Goal: Understand site structure: Understand site structure

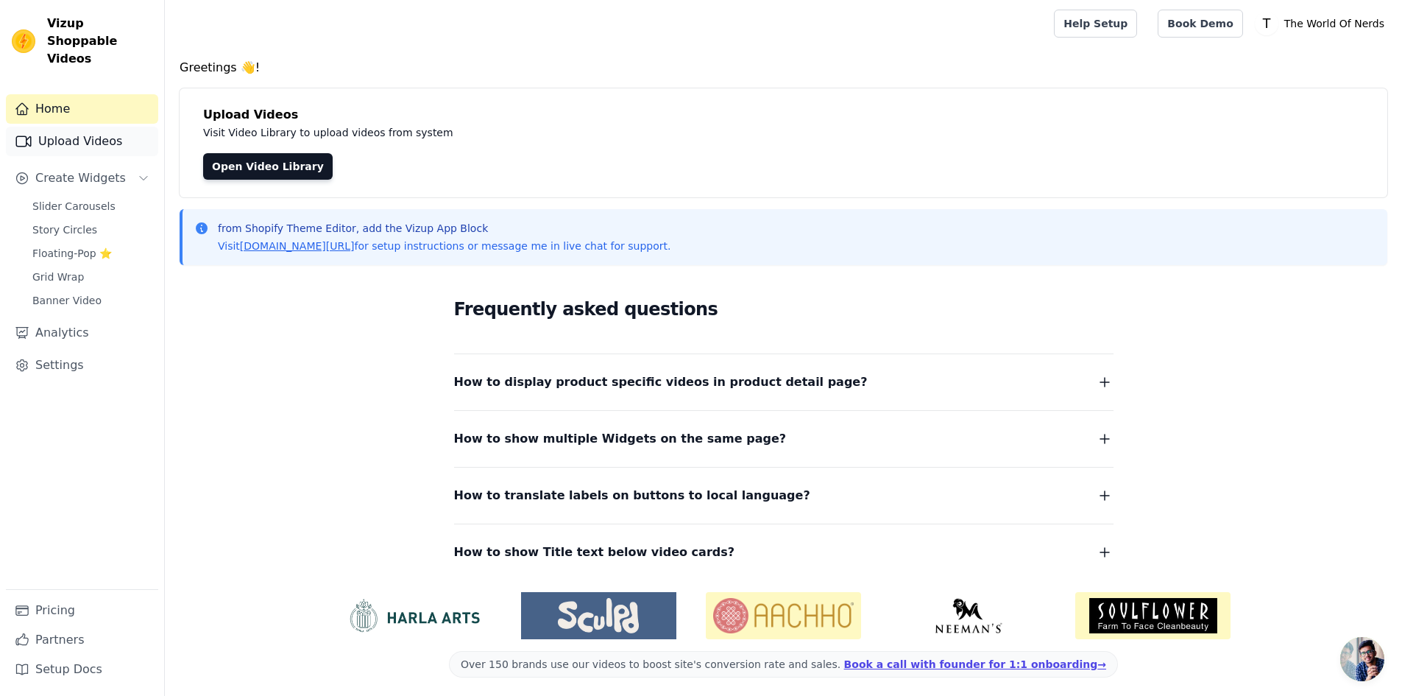
click at [104, 127] on link "Upload Videos" at bounding box center [82, 141] width 152 height 29
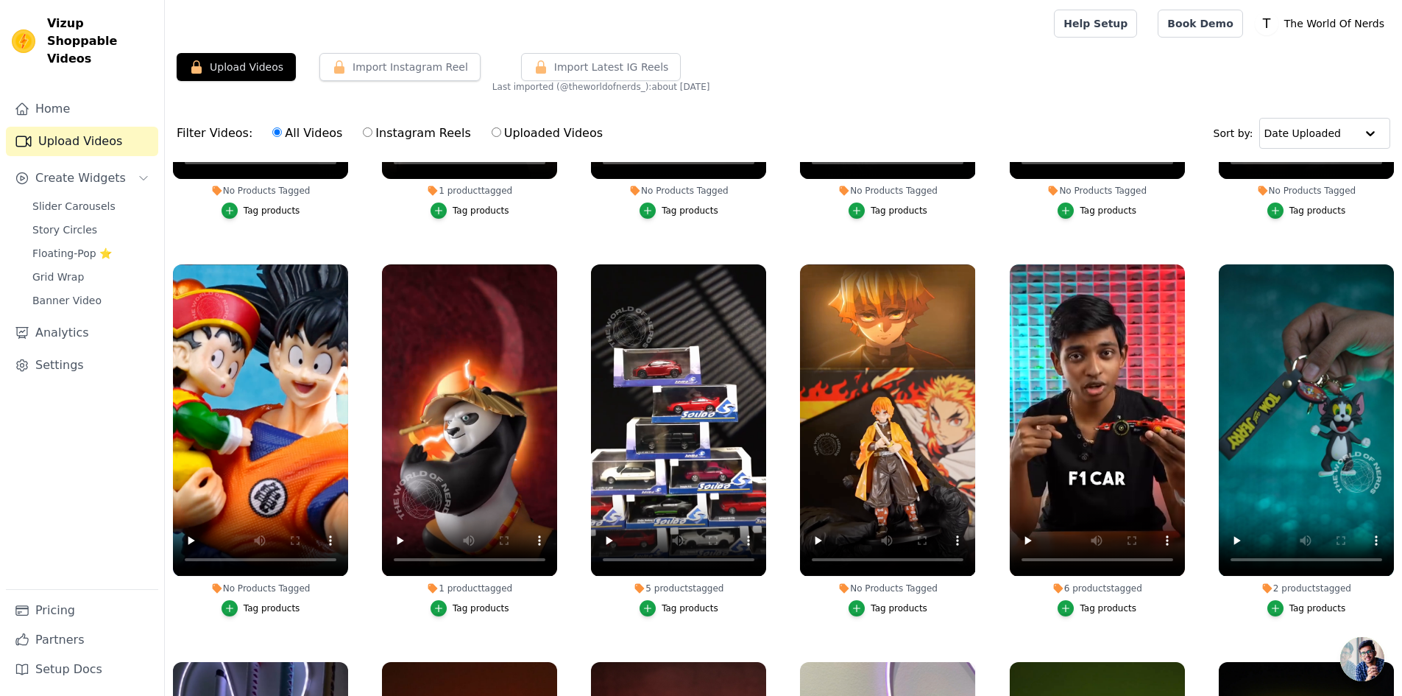
scroll to position [368, 0]
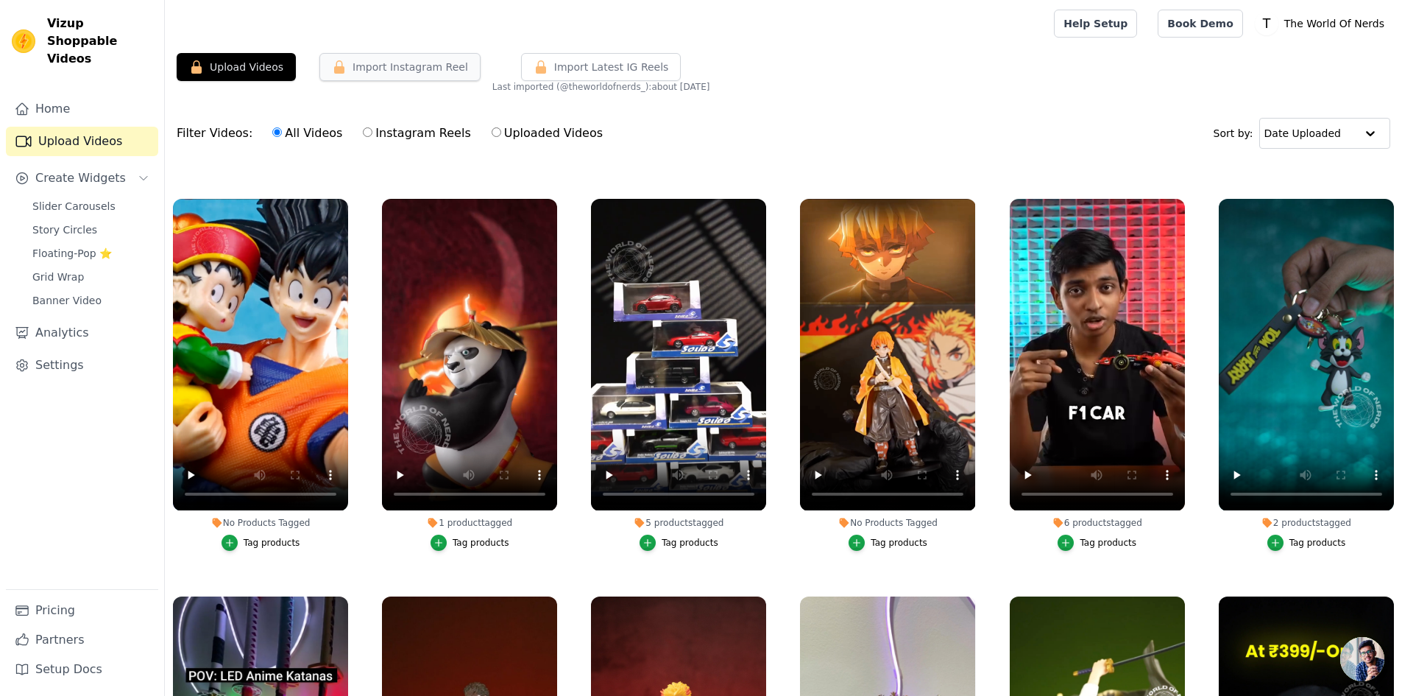
click at [366, 75] on button "Import Instagram Reel" at bounding box center [399, 67] width 161 height 28
click at [264, 70] on button "Upload Videos" at bounding box center [236, 67] width 119 height 28
click at [91, 350] on link "Settings" at bounding box center [82, 364] width 152 height 29
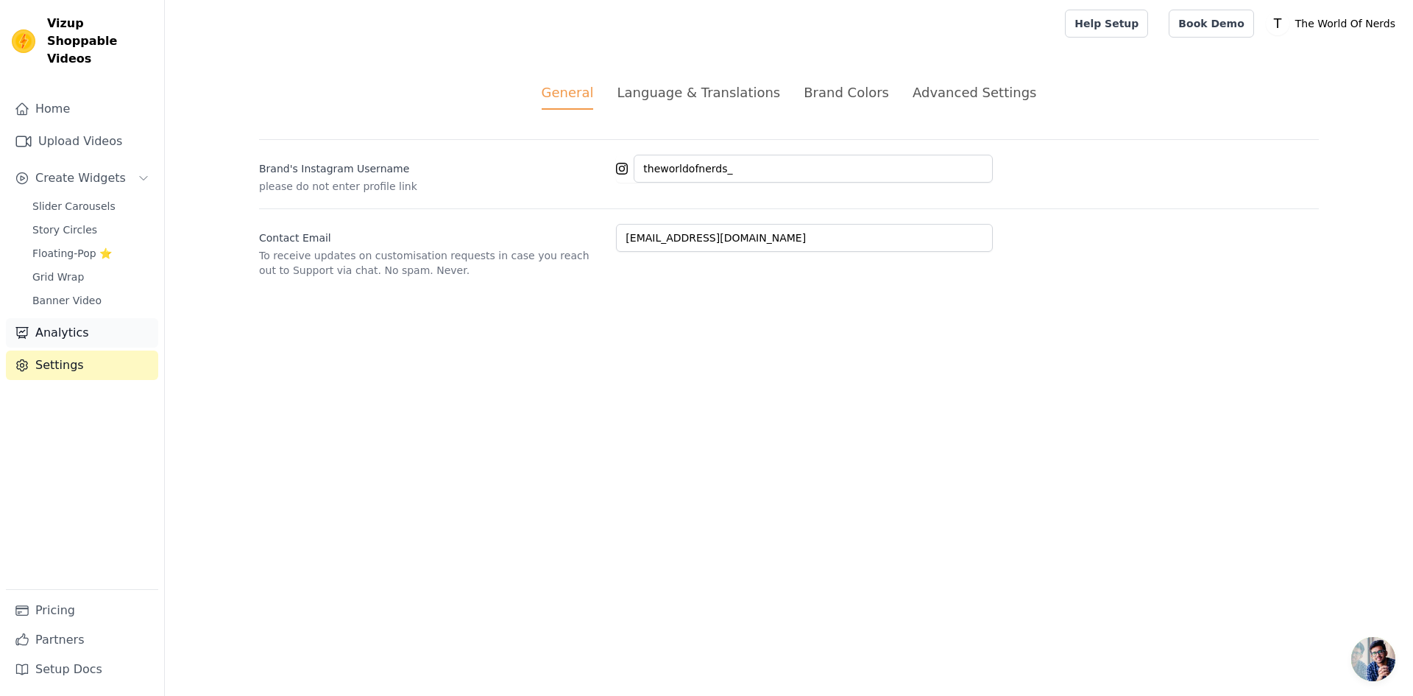
click at [91, 328] on link "Analytics" at bounding box center [82, 332] width 152 height 29
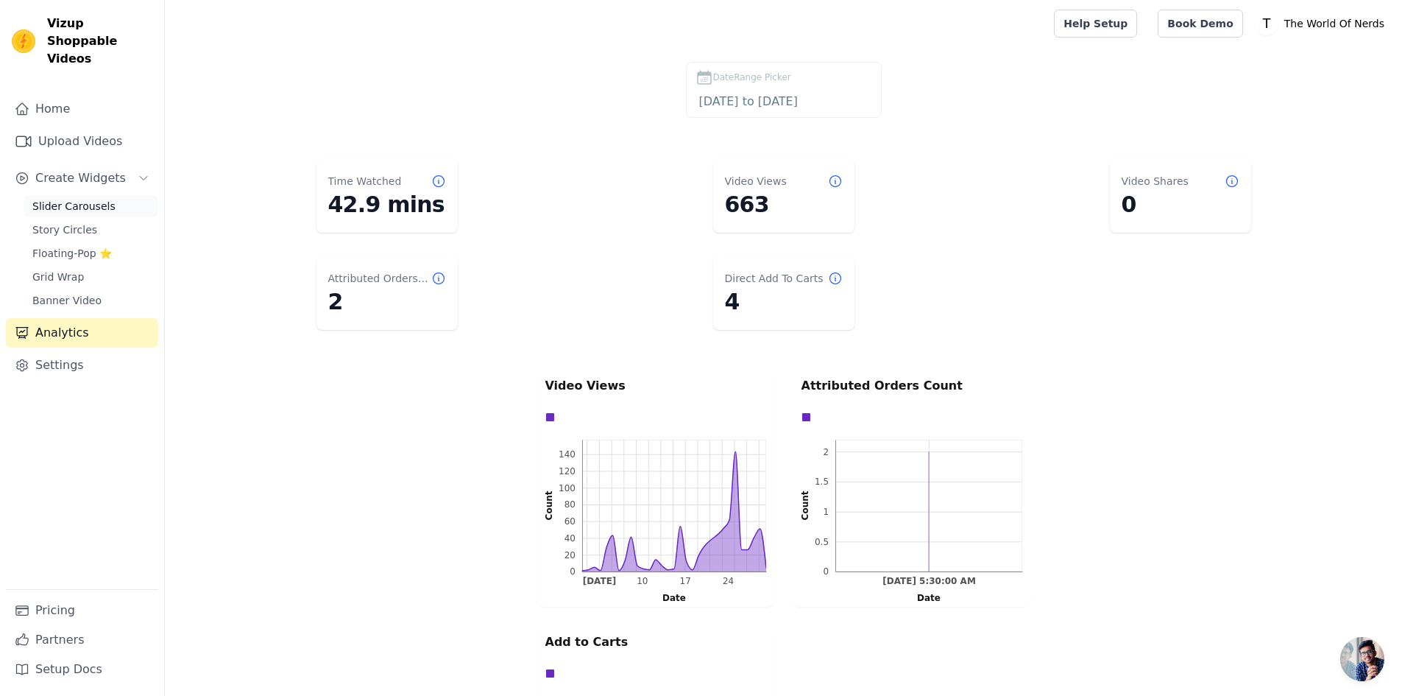
click at [80, 199] on span "Slider Carousels" at bounding box center [73, 206] width 83 height 15
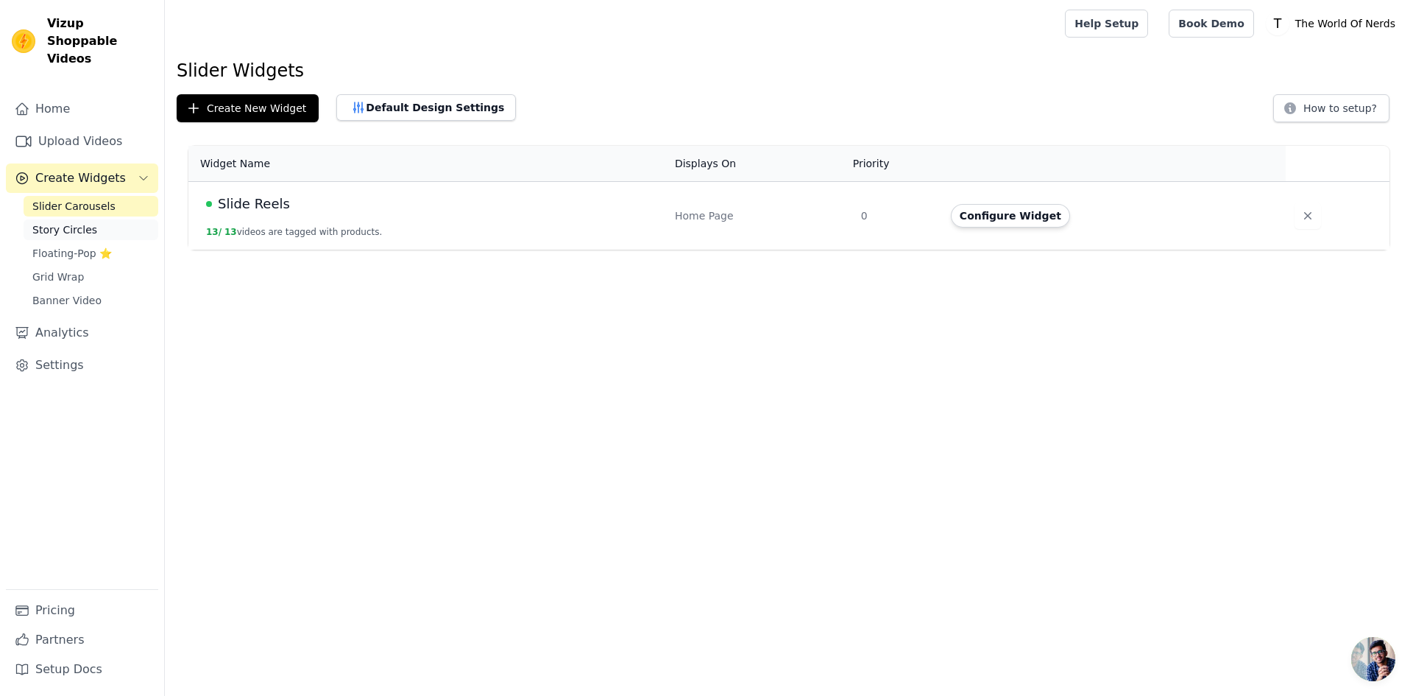
click at [74, 222] on span "Story Circles" at bounding box center [64, 229] width 65 height 15
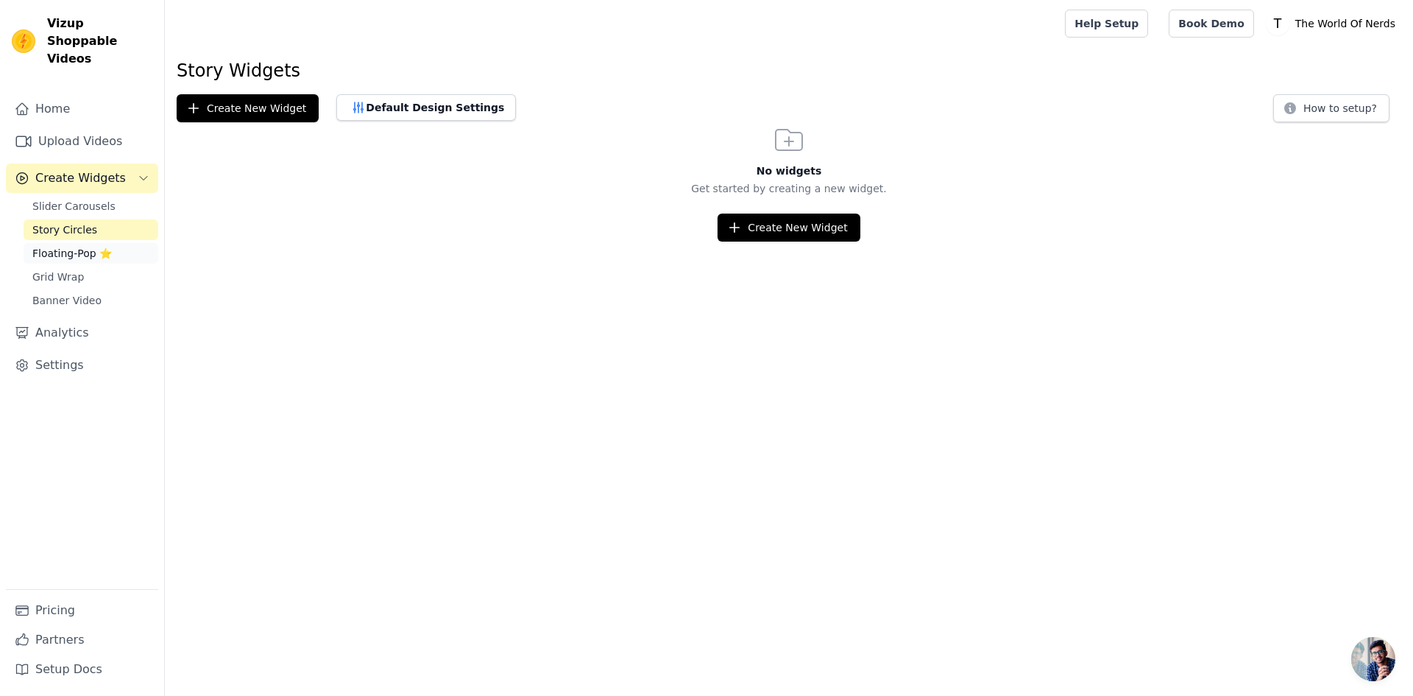
click at [91, 246] on span "Floating-Pop ⭐" at bounding box center [71, 253] width 79 height 15
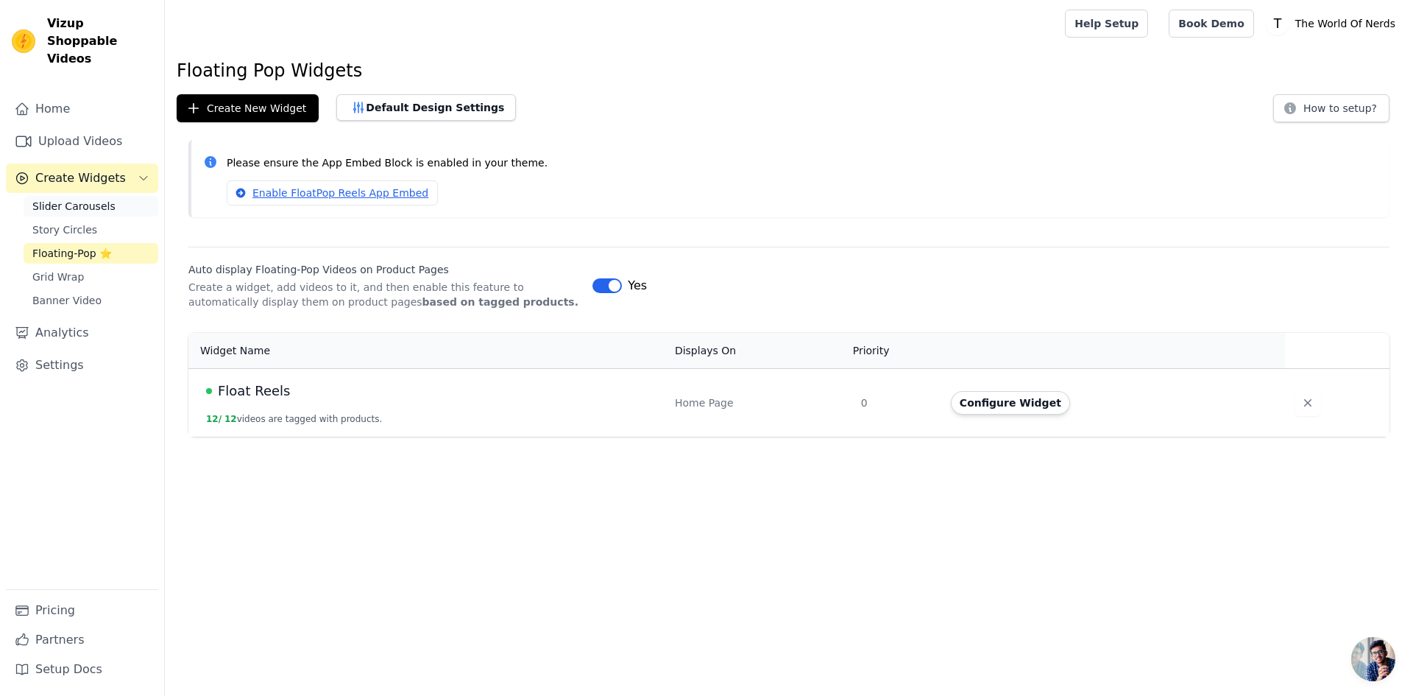
click at [68, 199] on span "Slider Carousels" at bounding box center [73, 206] width 83 height 15
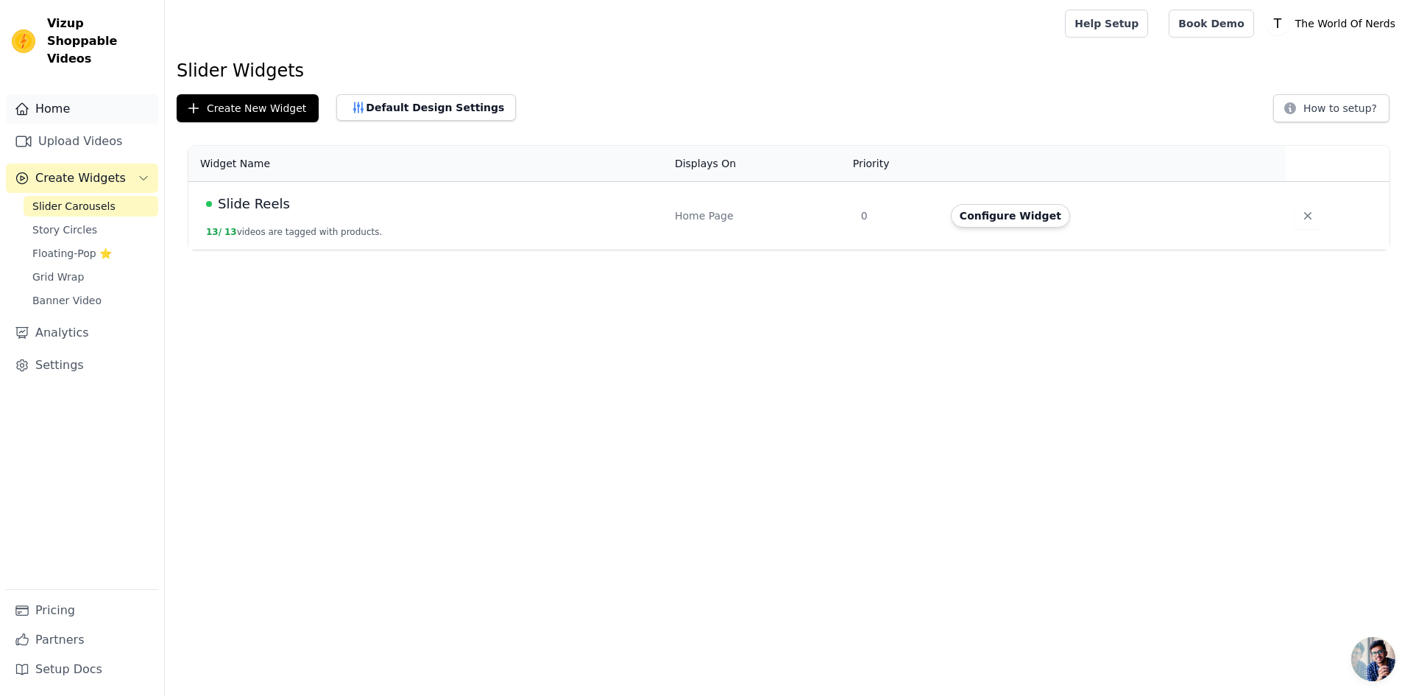
click at [55, 94] on link "Home" at bounding box center [82, 108] width 152 height 29
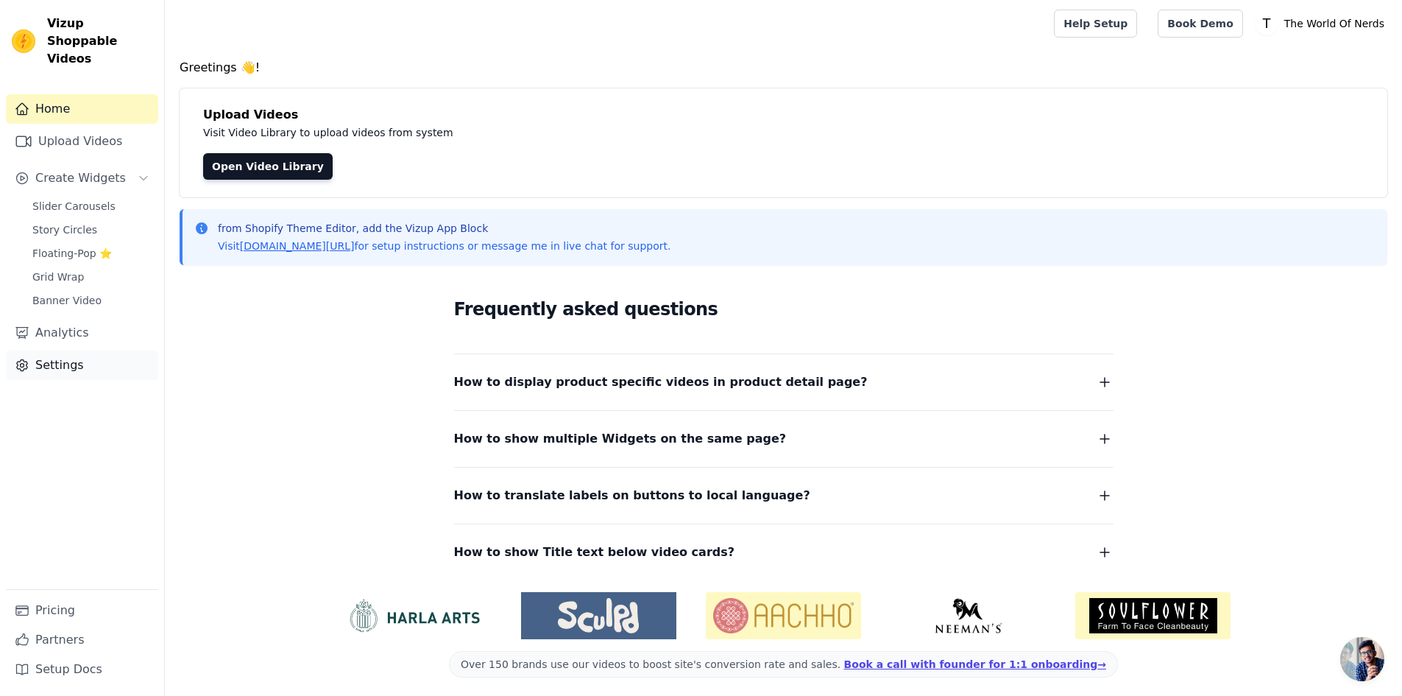
click at [66, 350] on link "Settings" at bounding box center [82, 364] width 152 height 29
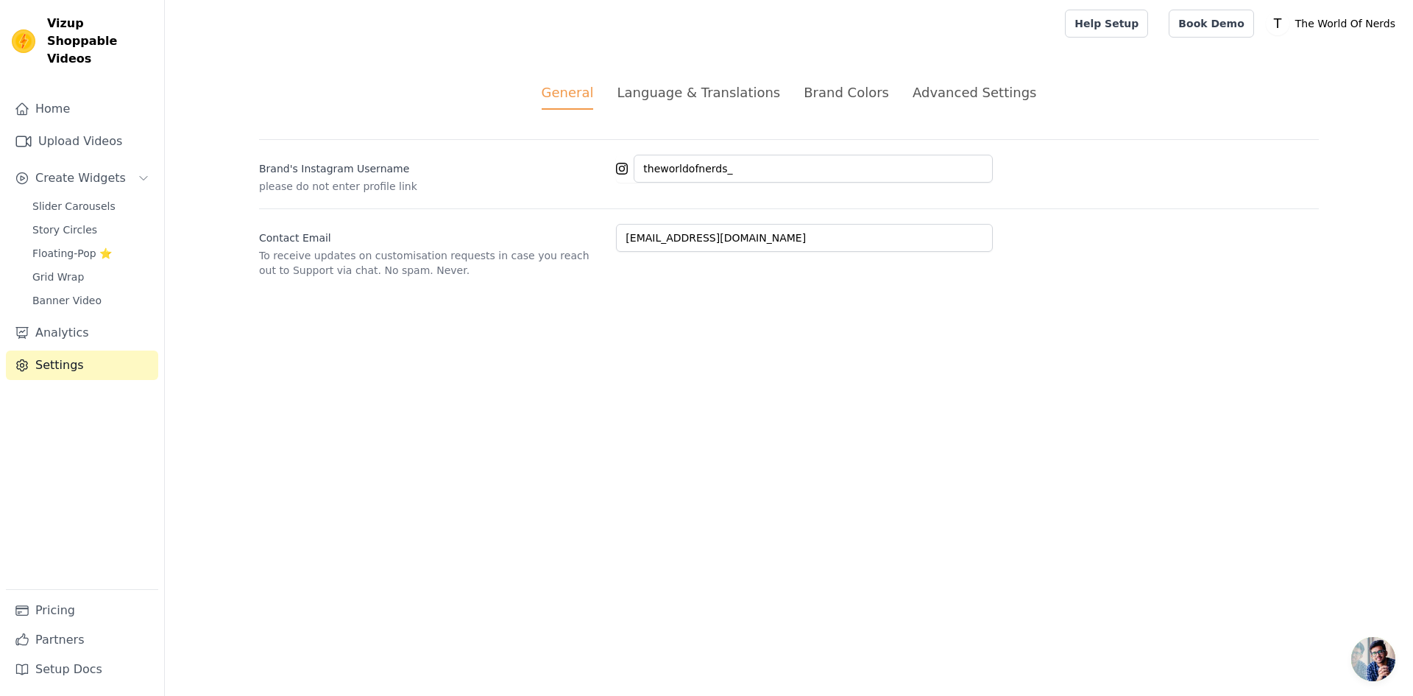
click at [689, 99] on div "Language & Translations" at bounding box center [698, 92] width 163 height 20
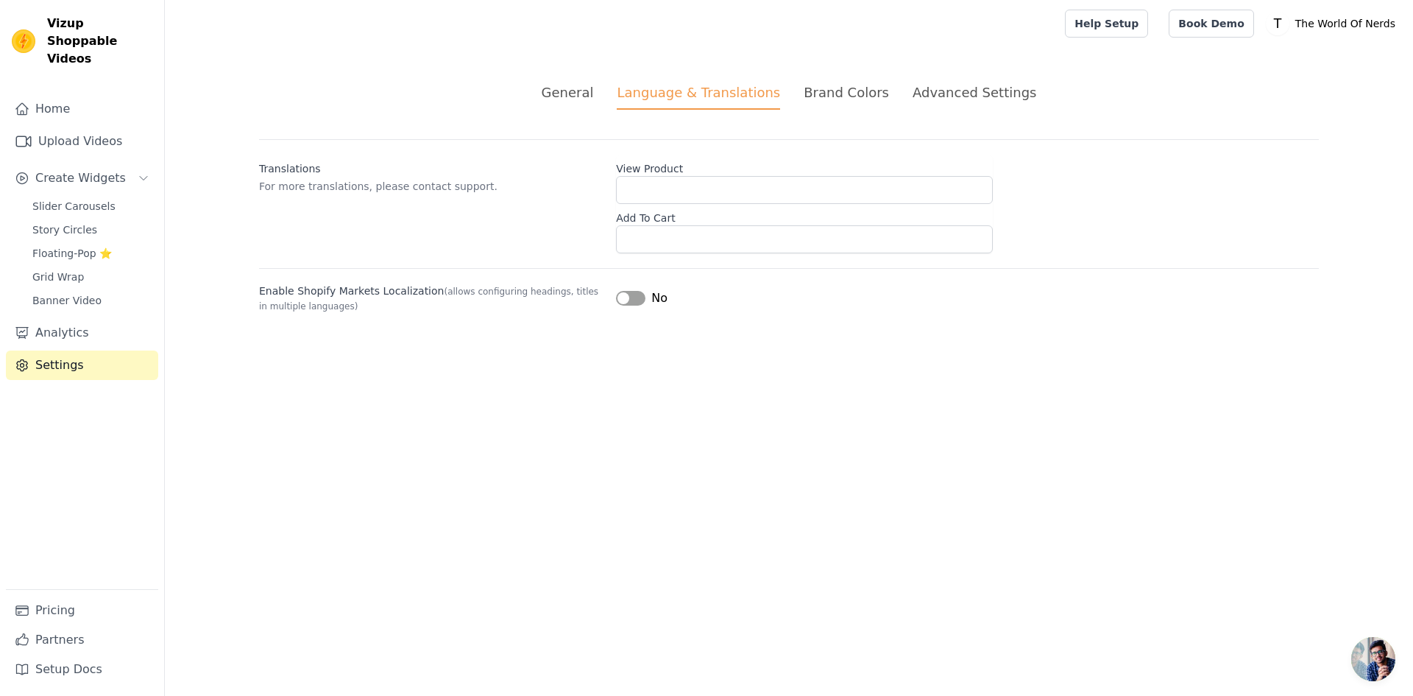
click at [870, 88] on div "Brand Colors" at bounding box center [846, 92] width 85 height 20
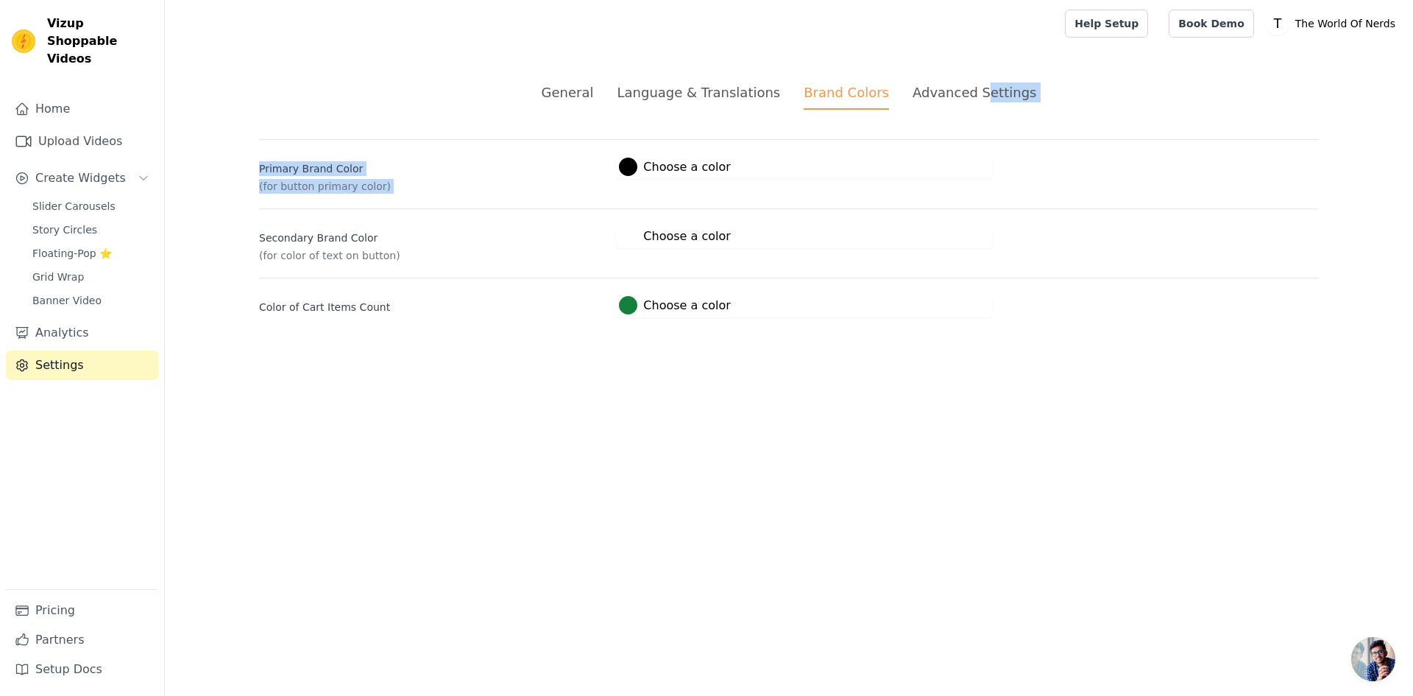
click at [967, 110] on div "General Language & Translations Brand Colors Advanced Settings unsaved changes …" at bounding box center [789, 199] width 1131 height 305
click at [915, 92] on div "Advanced Settings" at bounding box center [975, 92] width 124 height 20
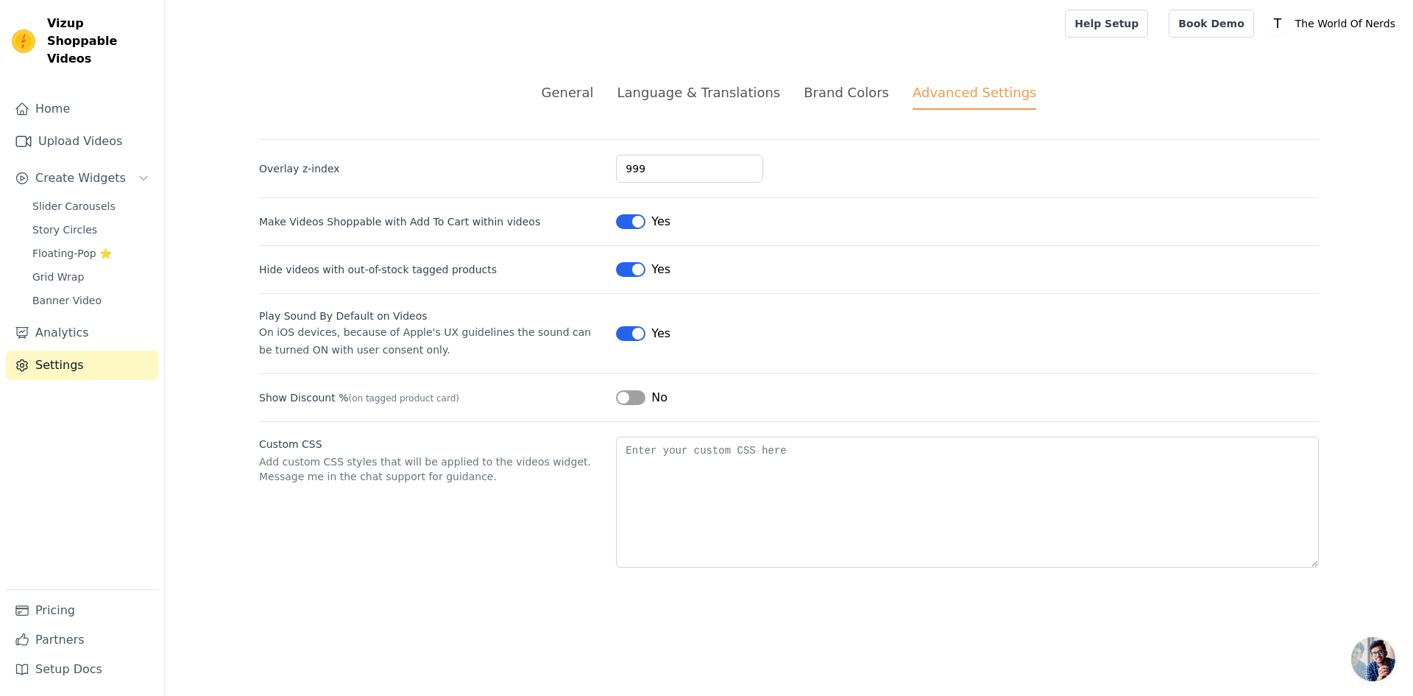
click at [591, 97] on div "General" at bounding box center [568, 92] width 52 height 20
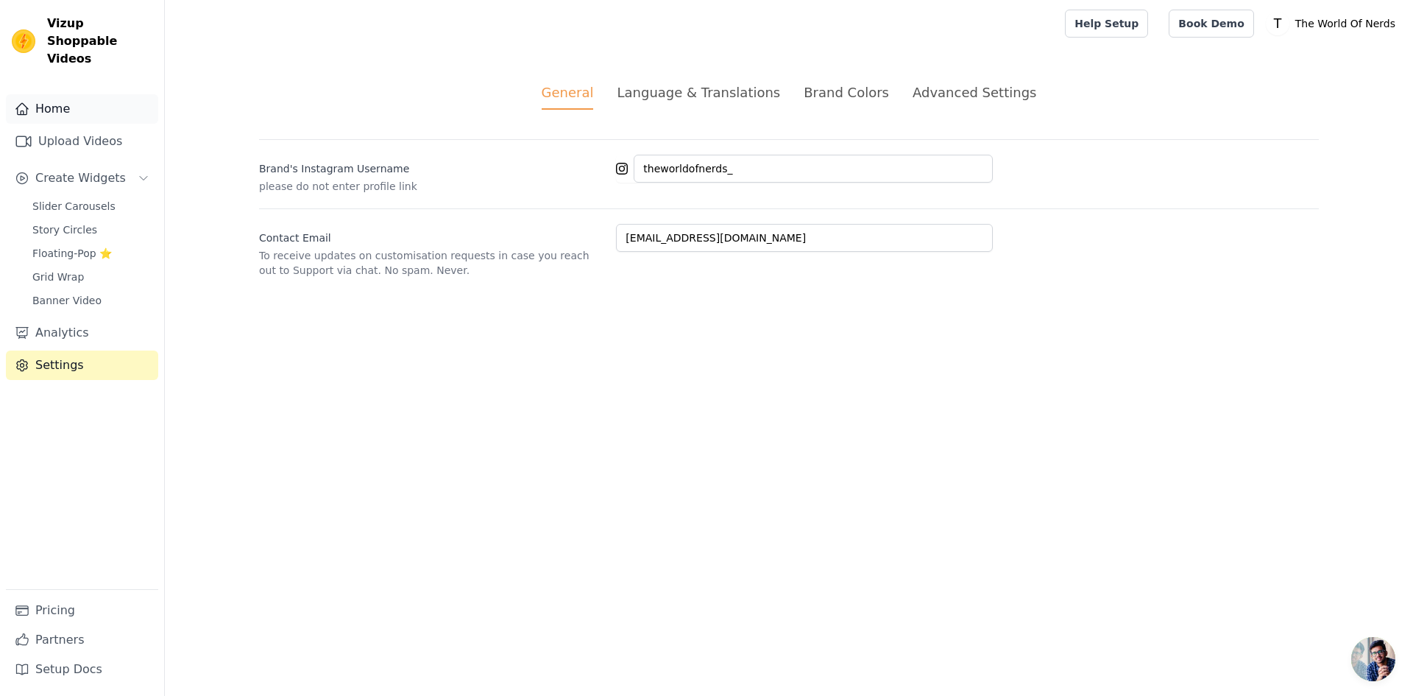
click at [31, 94] on link "Home" at bounding box center [82, 108] width 152 height 29
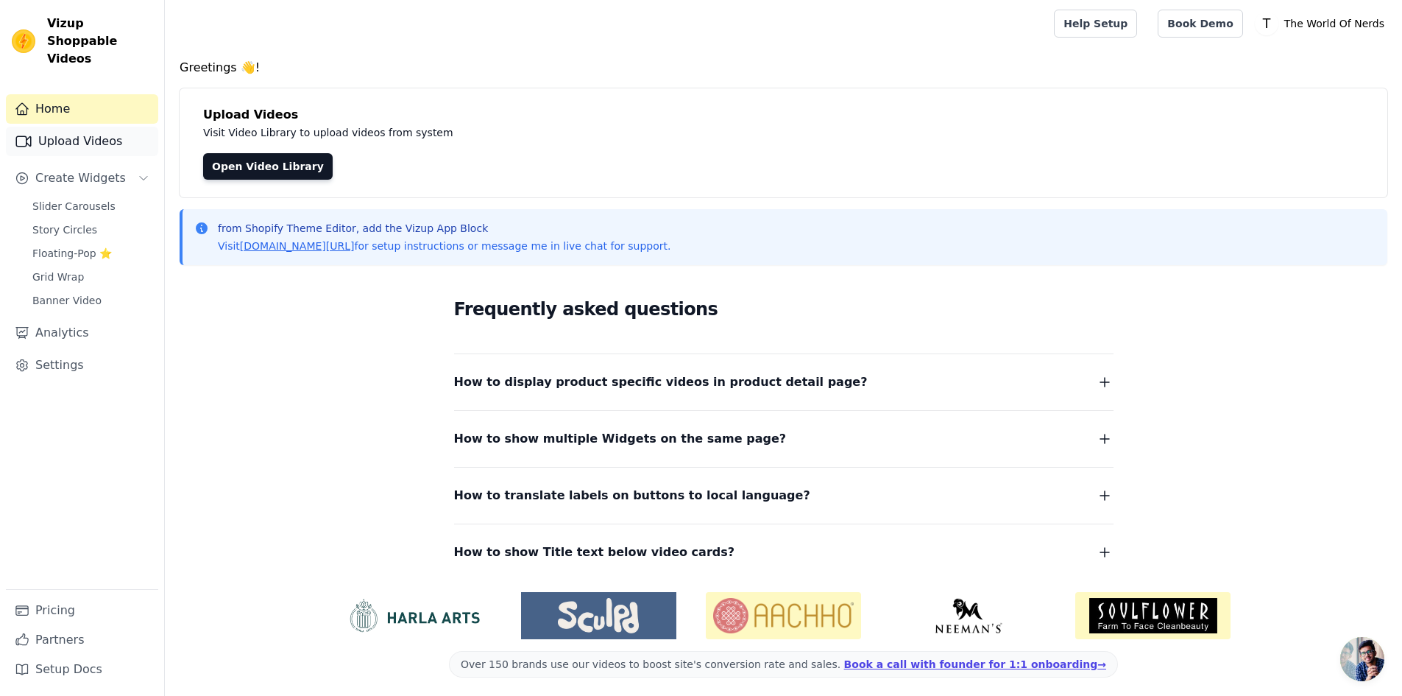
click at [116, 130] on link "Upload Videos" at bounding box center [82, 141] width 152 height 29
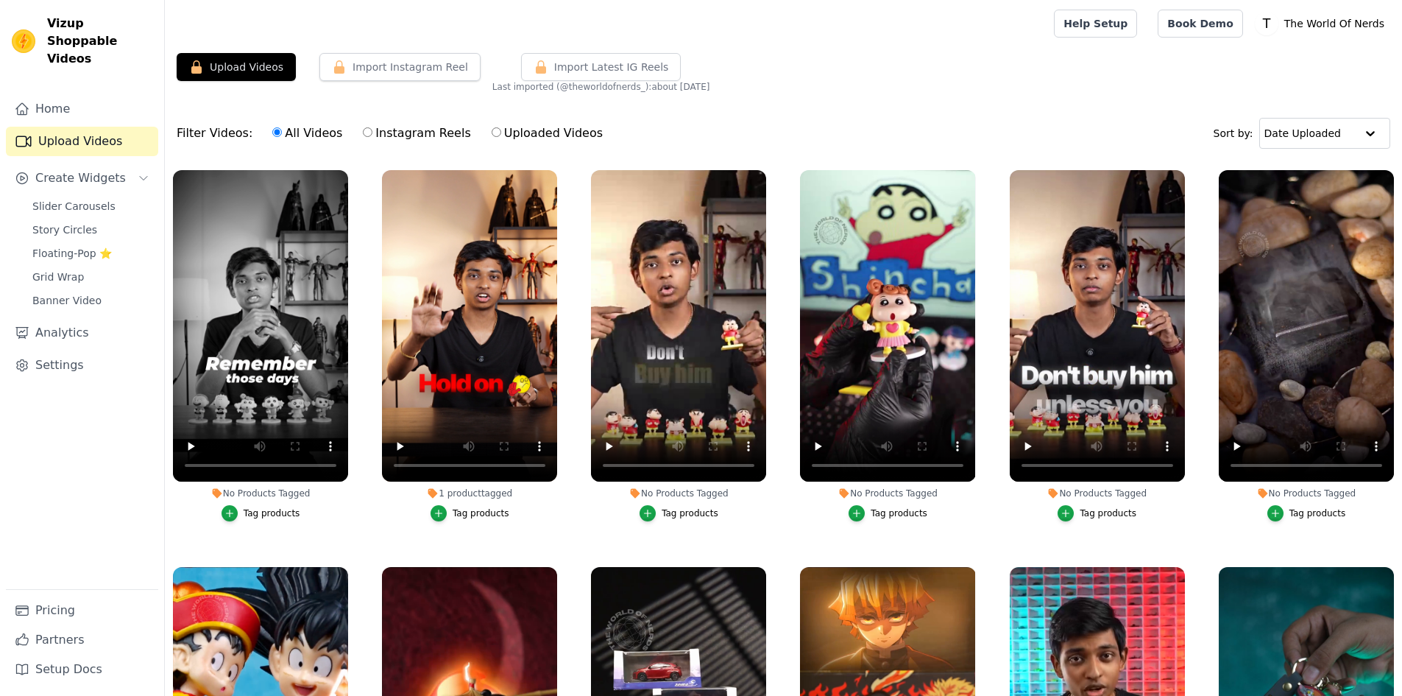
click at [258, 76] on button "Upload Videos" at bounding box center [236, 67] width 119 height 28
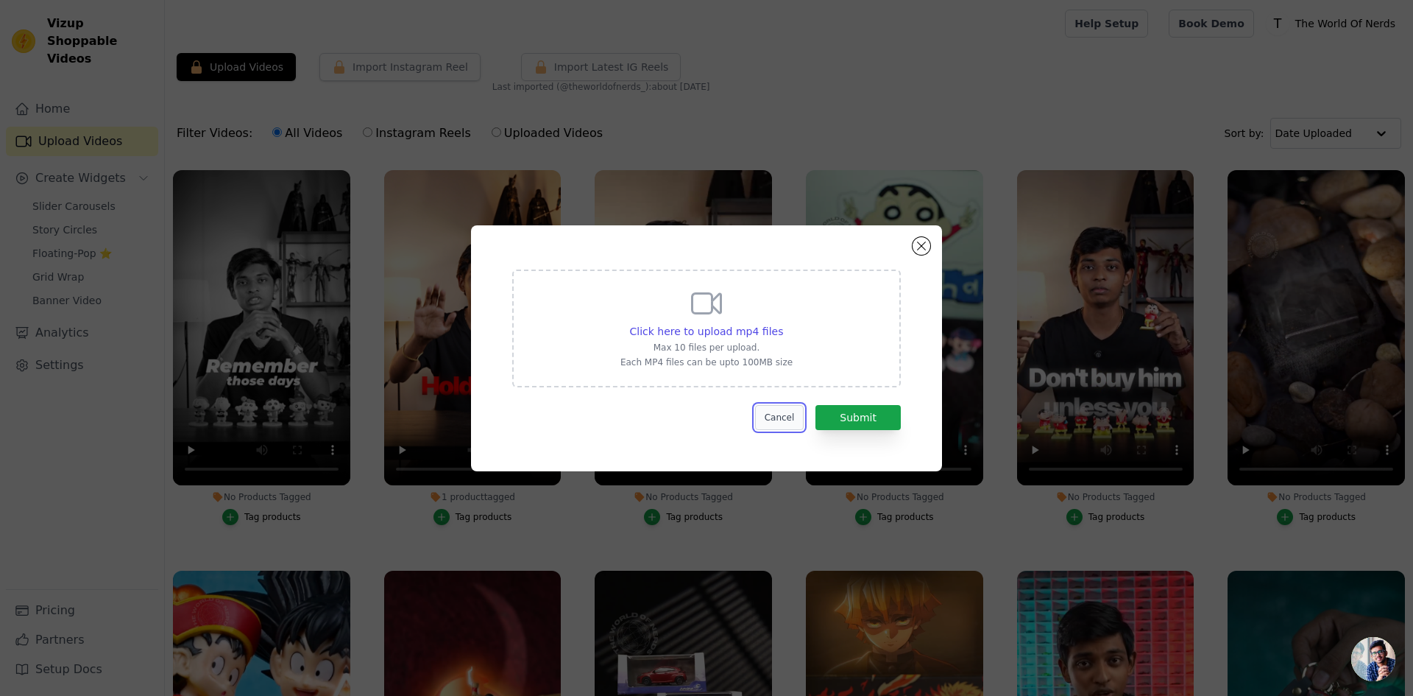
click at [784, 413] on button "Cancel" at bounding box center [779, 417] width 49 height 25
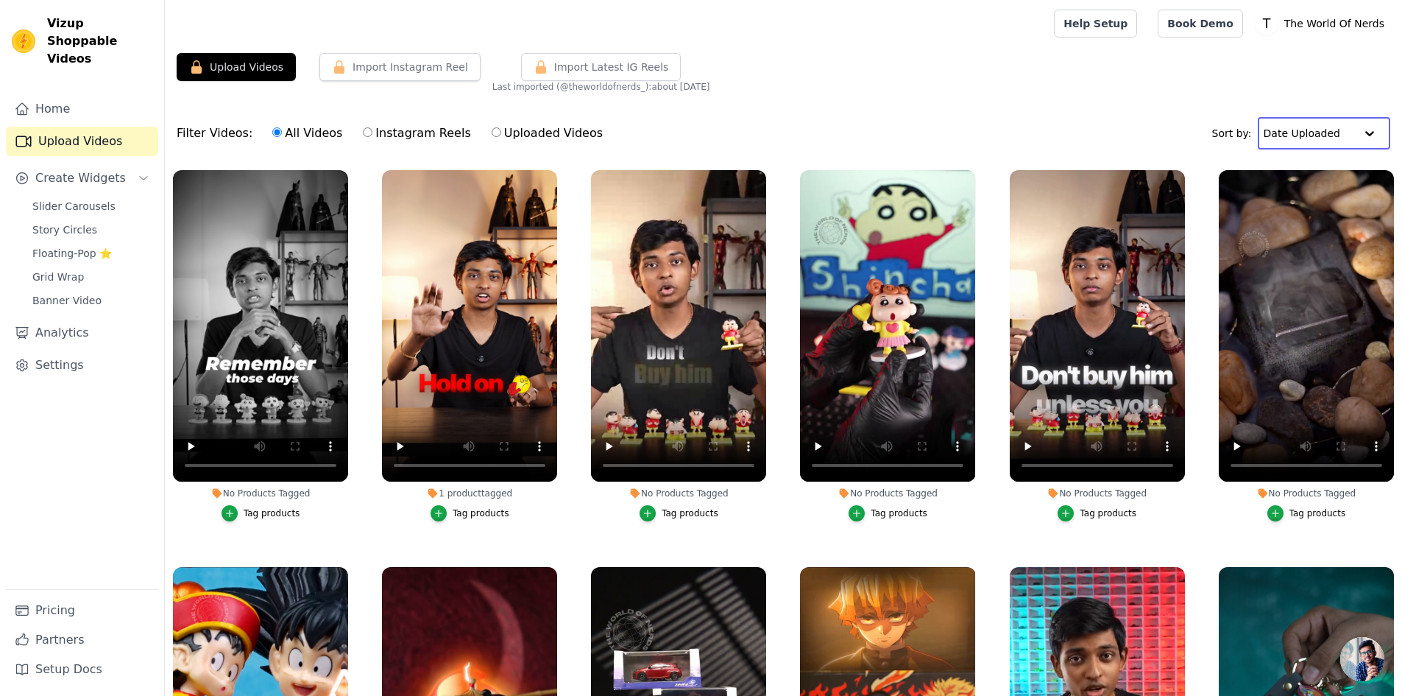
click at [1295, 122] on input "text" at bounding box center [1309, 133] width 91 height 29
click at [1231, 93] on div "Upload Videos Import Instagram Reel Import Latest Instagram Reels Import Latest…" at bounding box center [783, 431] width 1237 height 757
click at [1324, 119] on input "text" at bounding box center [1310, 133] width 91 height 29
click at [1273, 82] on div "Upload Videos Import Instagram Reel Import Latest Instagram Reels Import Latest…" at bounding box center [783, 73] width 1237 height 40
click at [1324, 16] on p "The World Of Nerds" at bounding box center [1335, 23] width 112 height 26
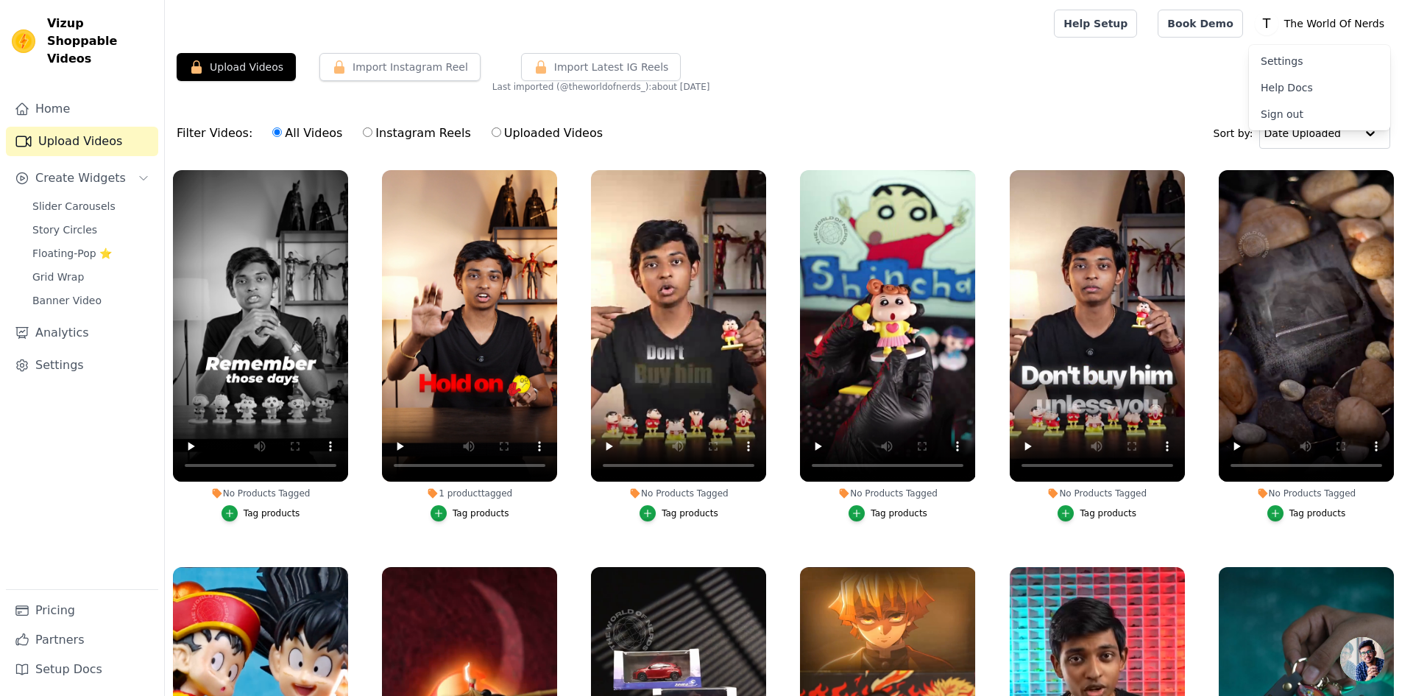
click at [892, 144] on div "Filter Videos: All Videos Instagram Reels Uploaded Videos Sort by: Date Uploaded" at bounding box center [783, 133] width 1237 height 57
click at [105, 94] on link "Home" at bounding box center [82, 108] width 152 height 29
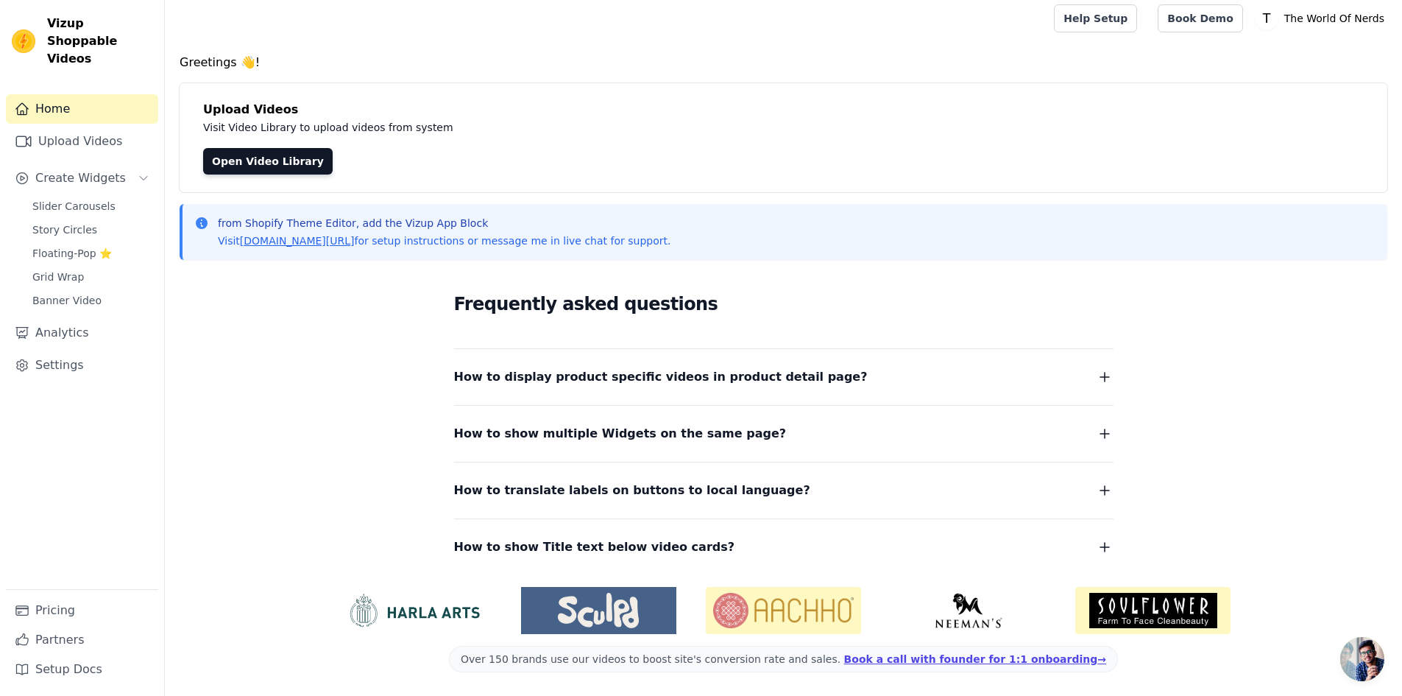
click at [580, 373] on span "How to display product specific videos in product detail page?" at bounding box center [661, 377] width 414 height 21
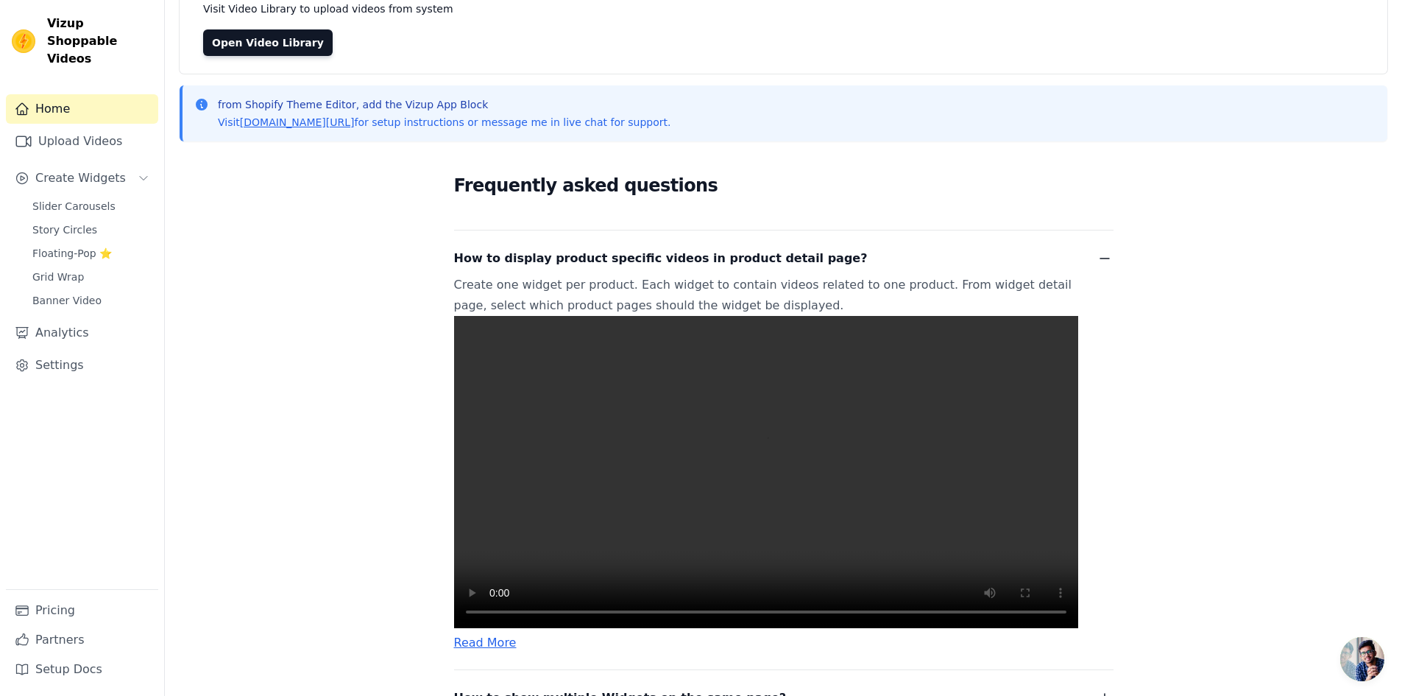
scroll to position [79, 0]
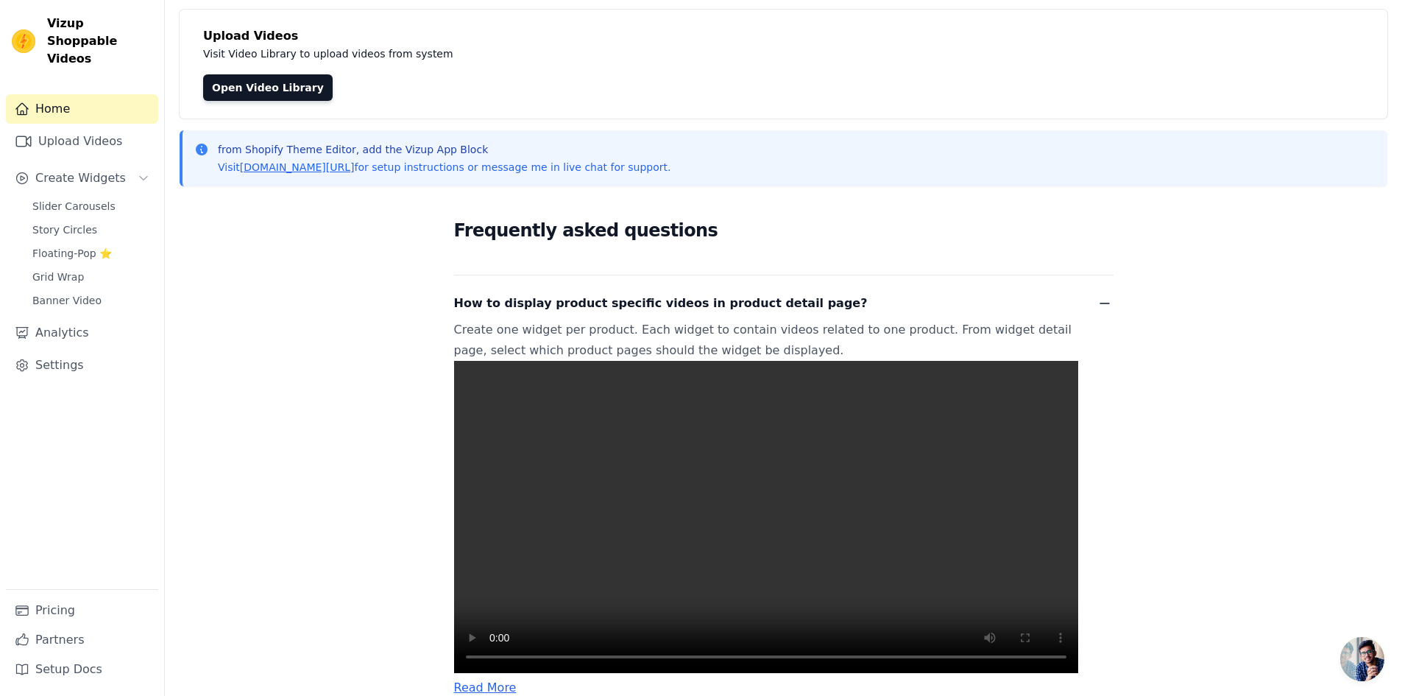
click at [605, 308] on span "How to display product specific videos in product detail page?" at bounding box center [661, 303] width 414 height 21
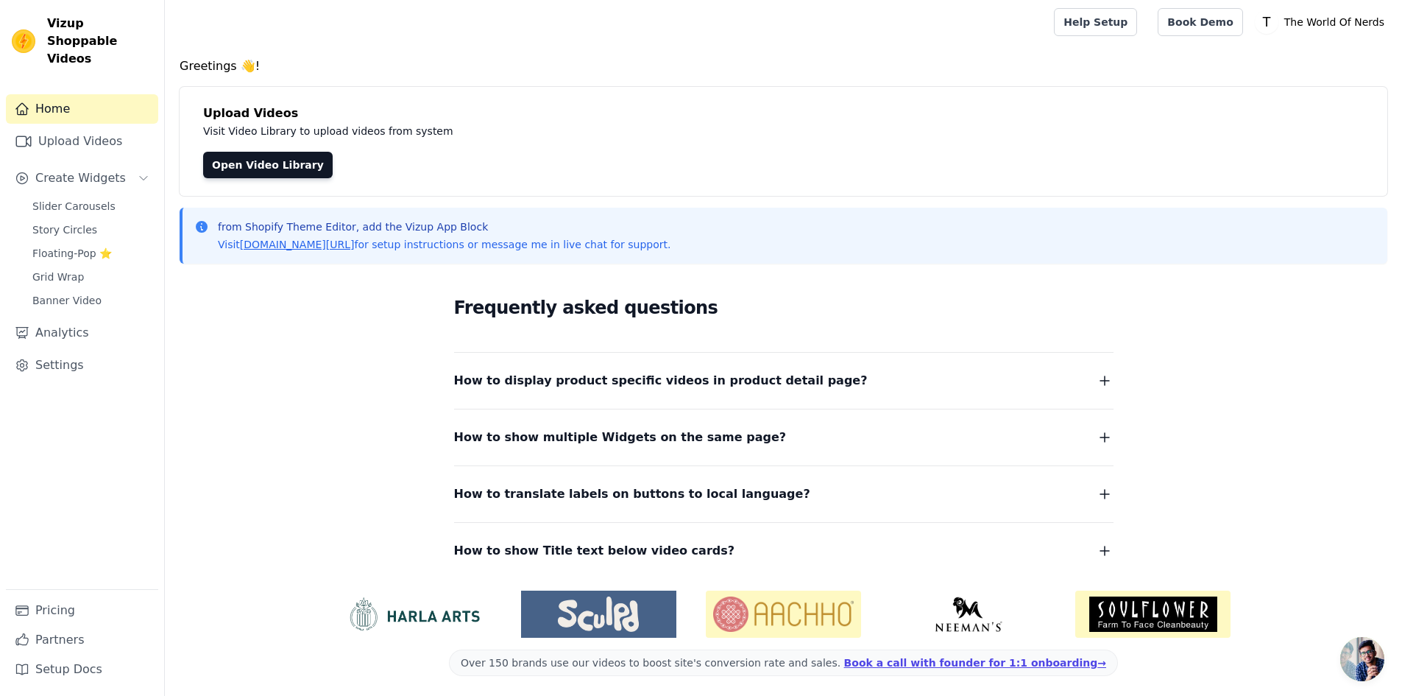
scroll to position [0, 0]
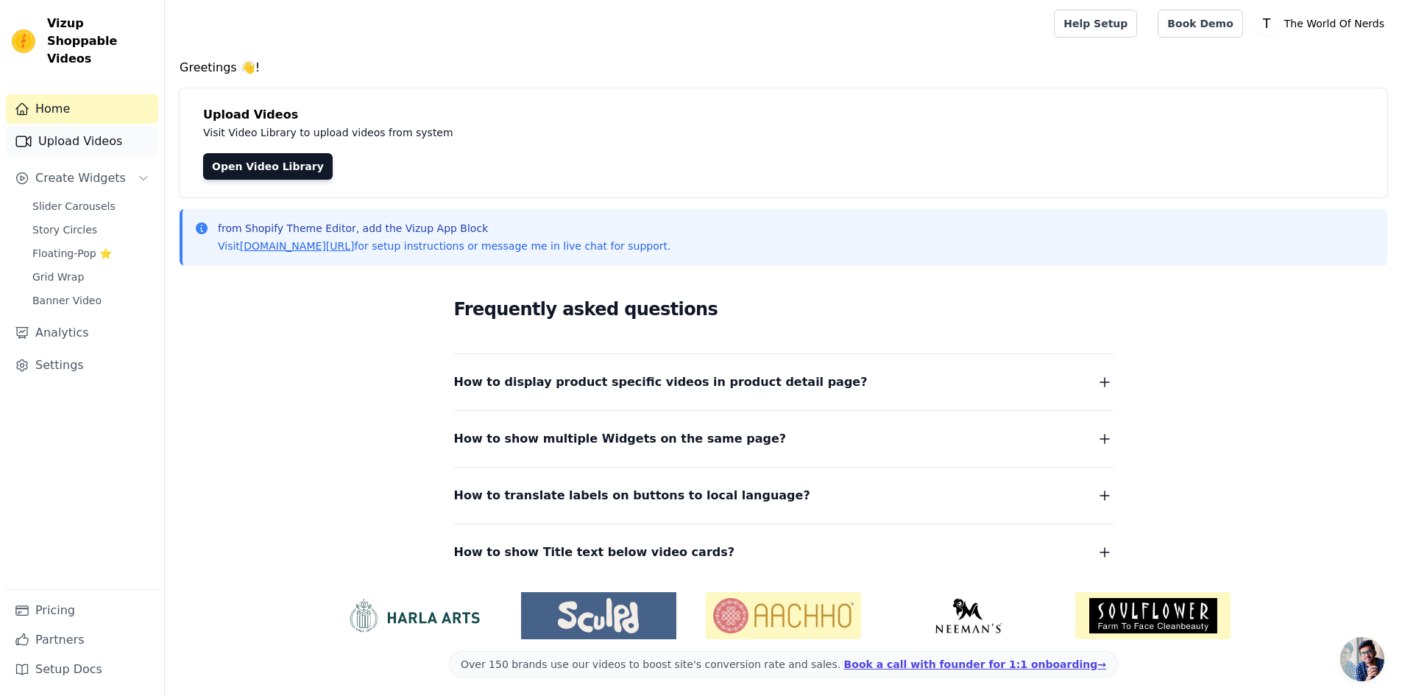
drag, startPoint x: 29, startPoint y: 121, endPoint x: 38, endPoint y: 136, distance: 16.8
click at [31, 132] on icon "Sidebar" at bounding box center [24, 141] width 18 height 18
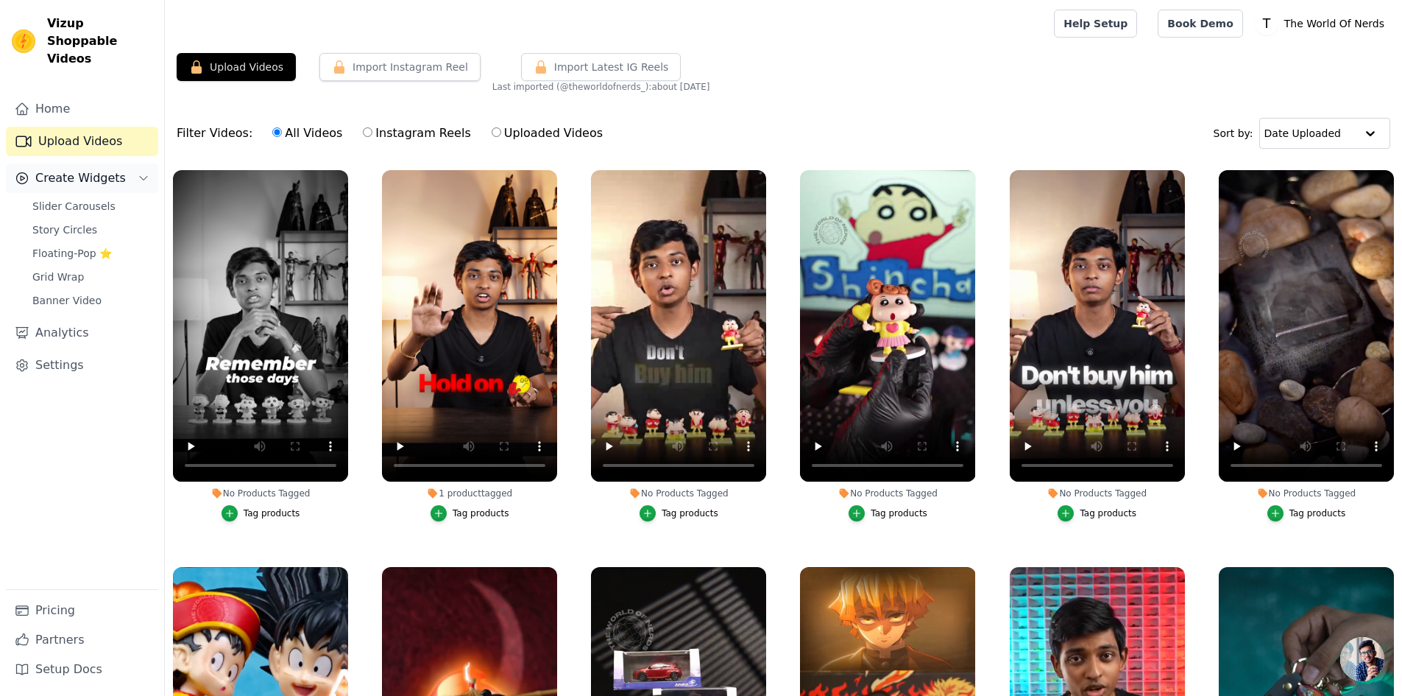
click at [94, 172] on button "Create Widgets" at bounding box center [82, 177] width 152 height 29
click at [96, 199] on span "Slider Carousels" at bounding box center [73, 206] width 83 height 15
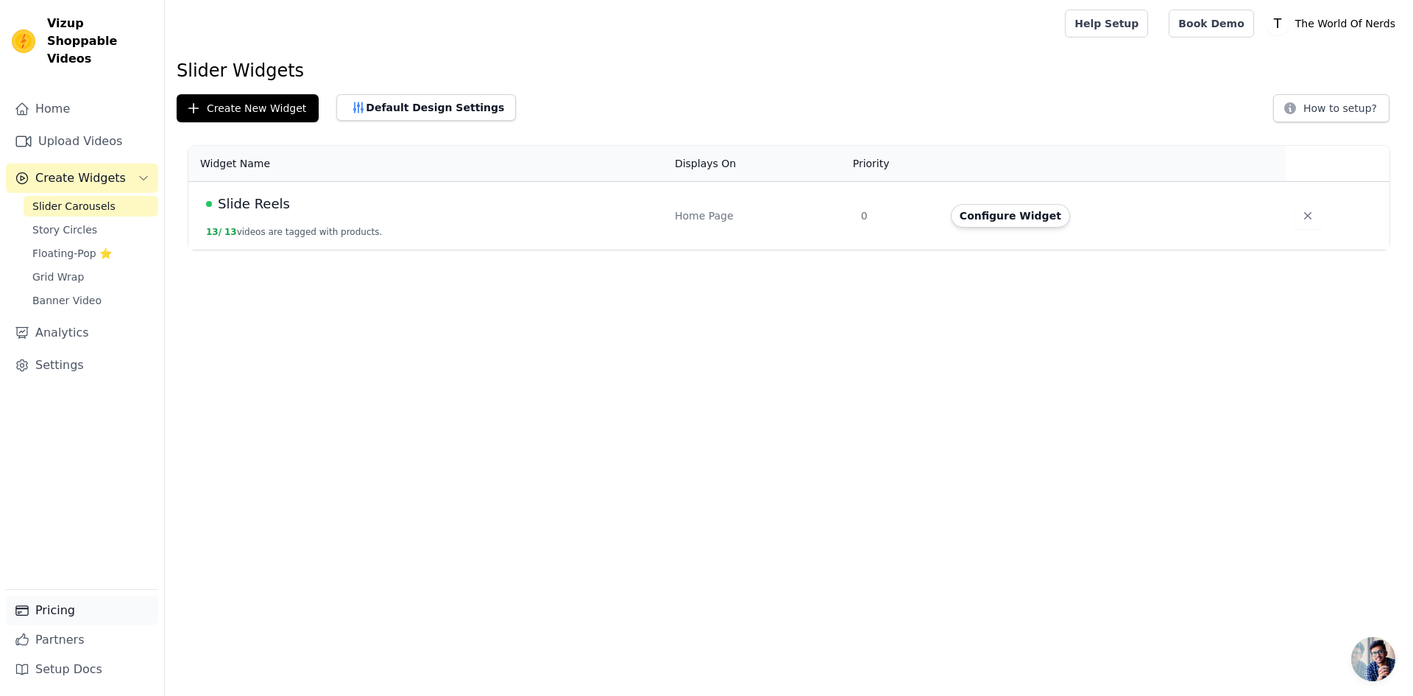
click at [82, 608] on link "Pricing" at bounding box center [82, 609] width 152 height 29
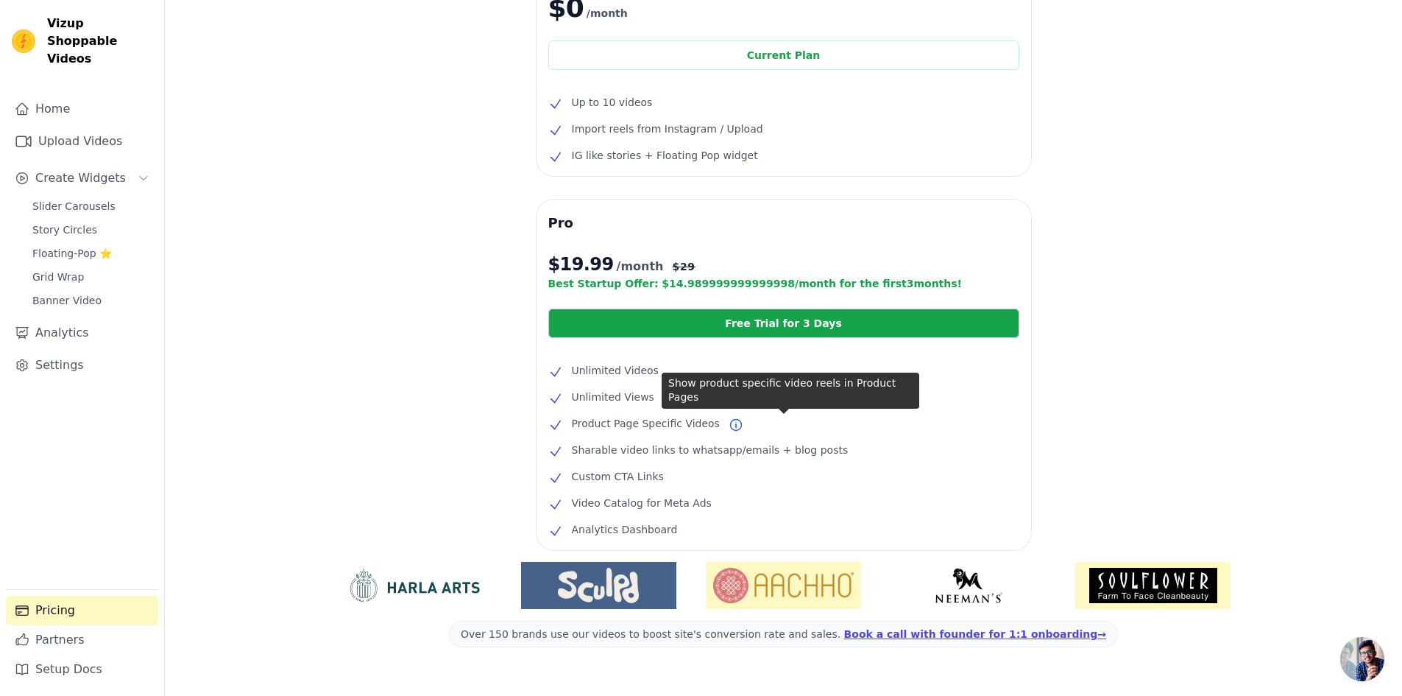
scroll to position [147, 0]
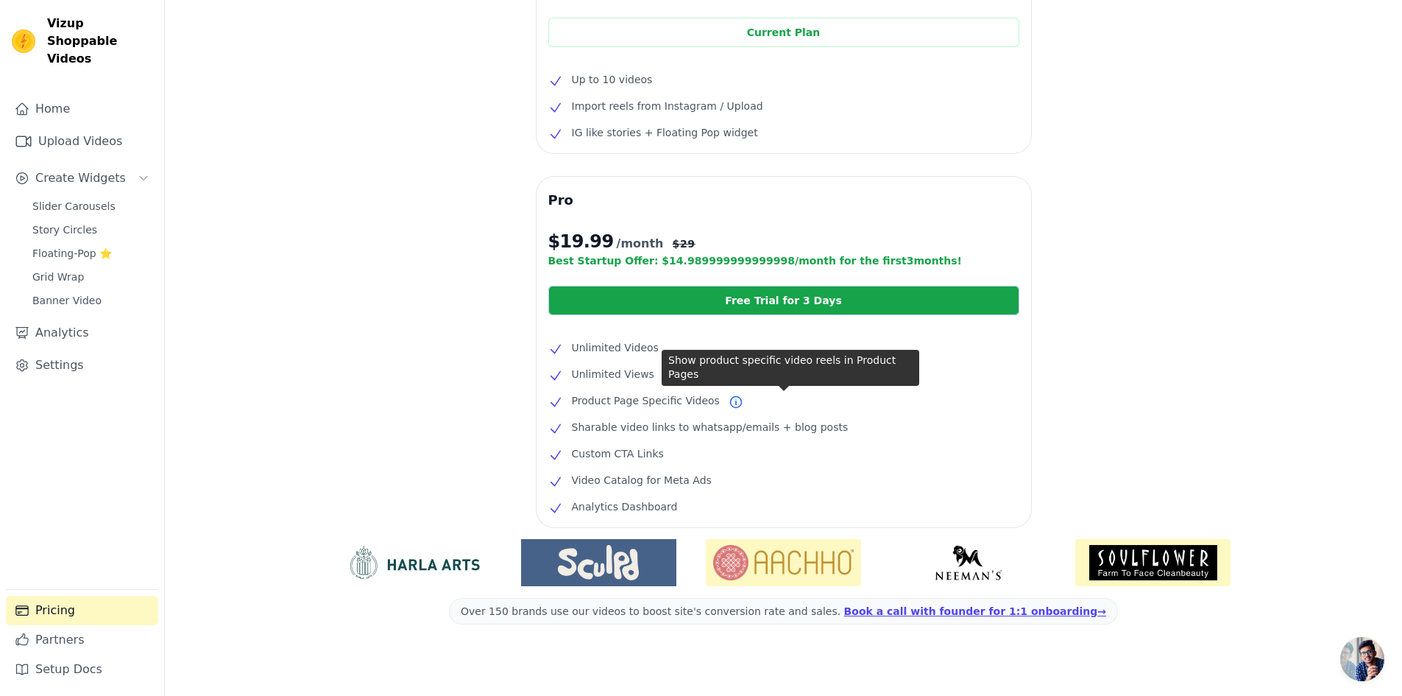
click at [729, 407] on icon at bounding box center [736, 402] width 15 height 15
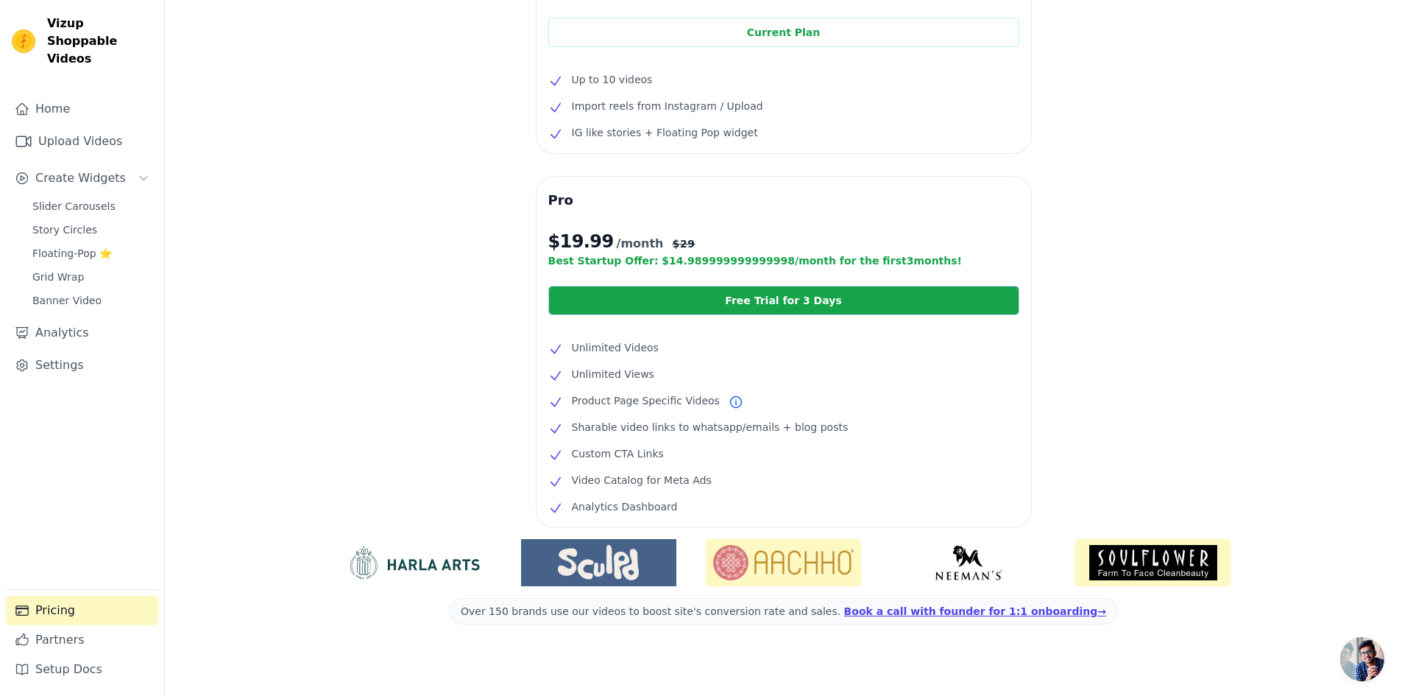
click at [729, 401] on icon at bounding box center [736, 402] width 15 height 15
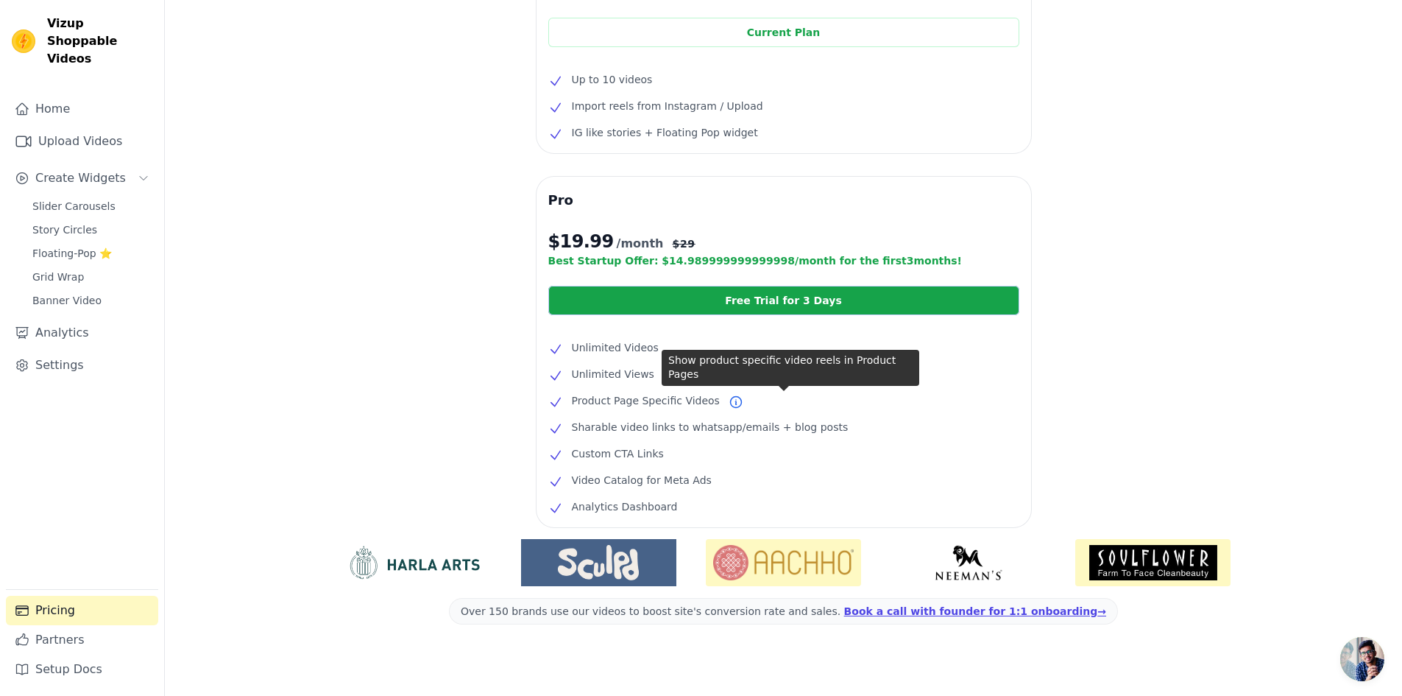
click at [729, 402] on icon at bounding box center [736, 402] width 15 height 15
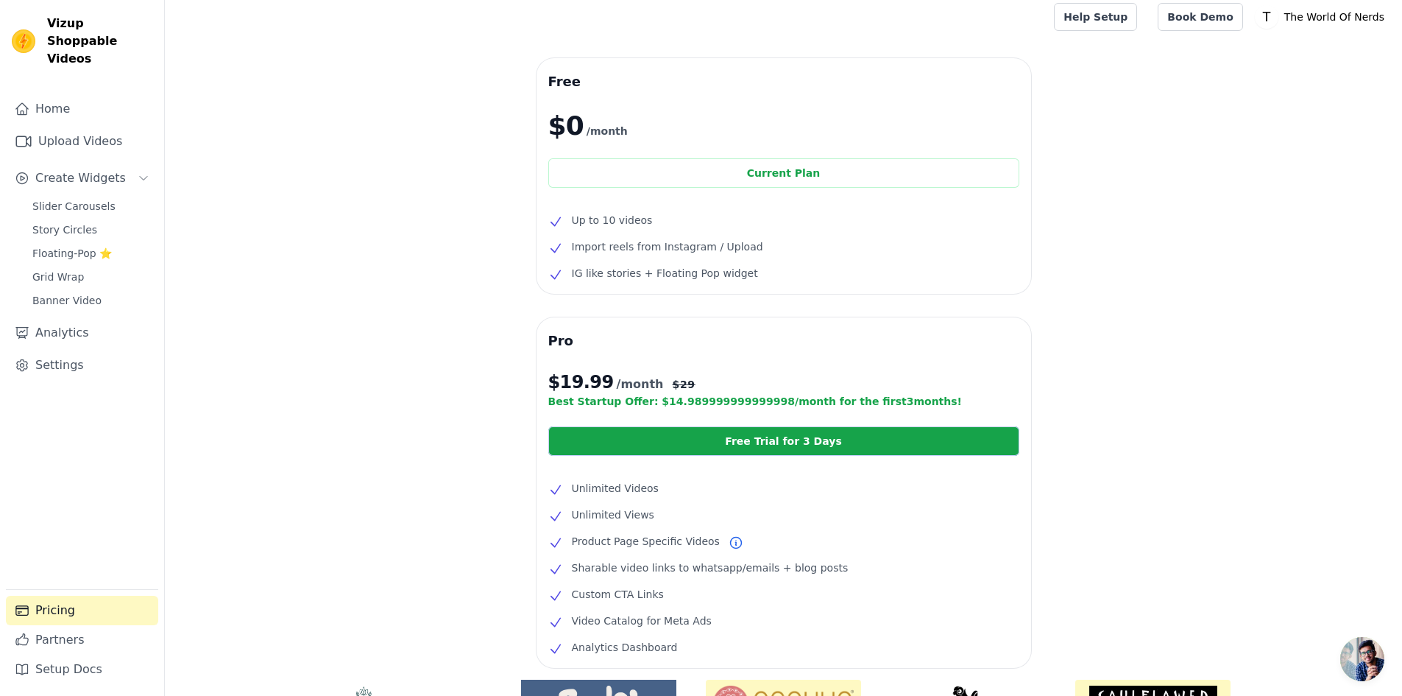
scroll to position [0, 0]
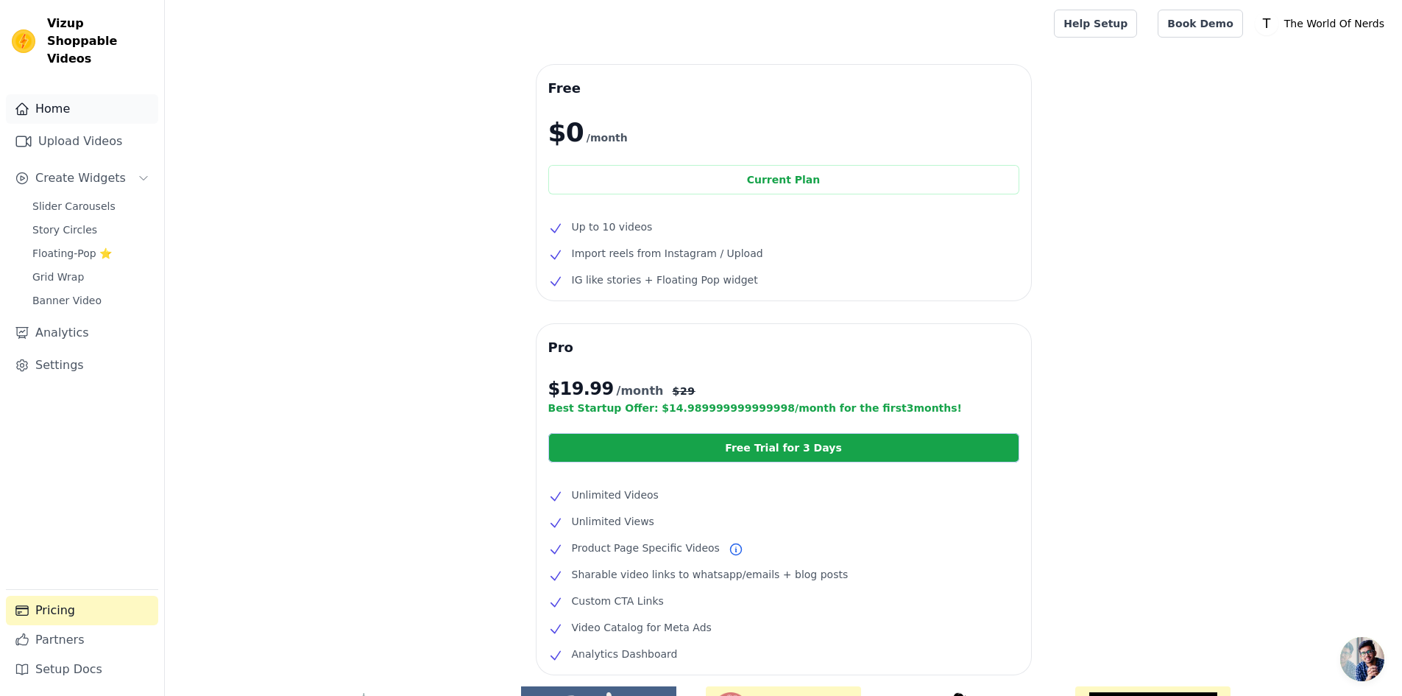
click at [60, 94] on link "Home" at bounding box center [82, 108] width 152 height 29
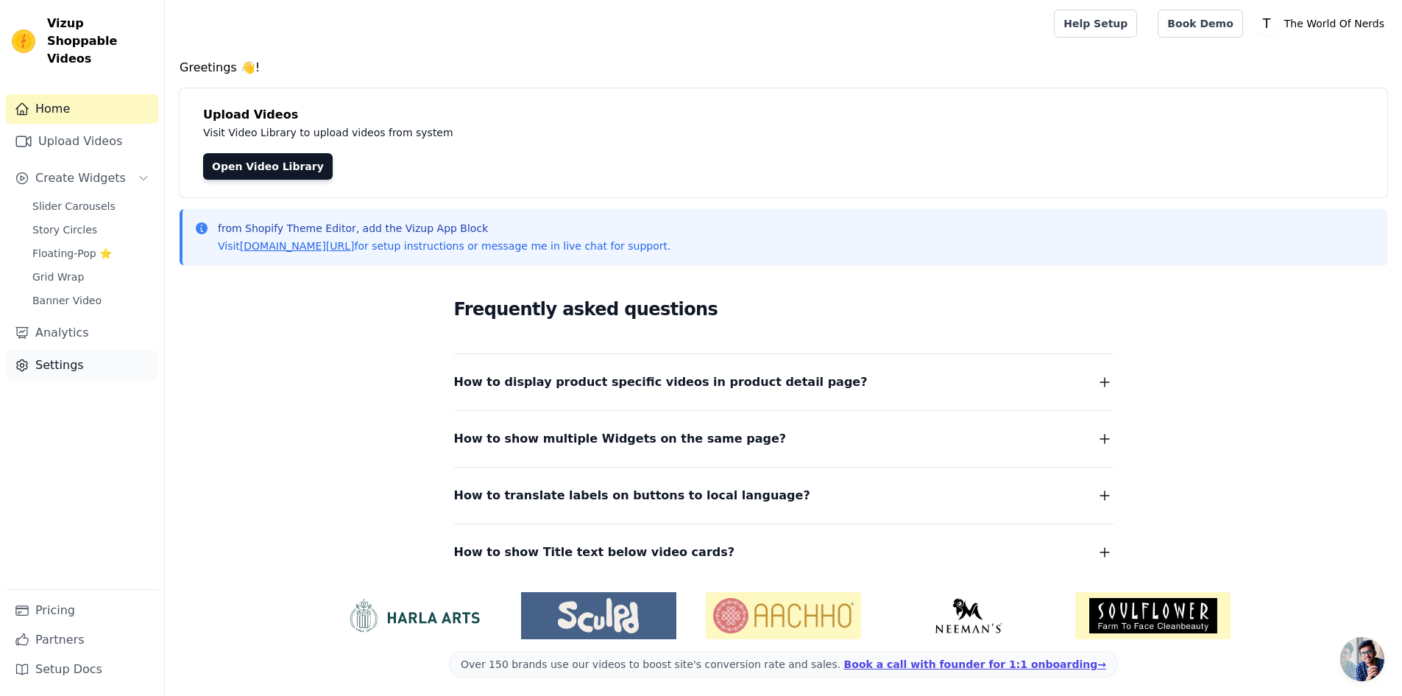
click at [76, 350] on link "Settings" at bounding box center [82, 364] width 152 height 29
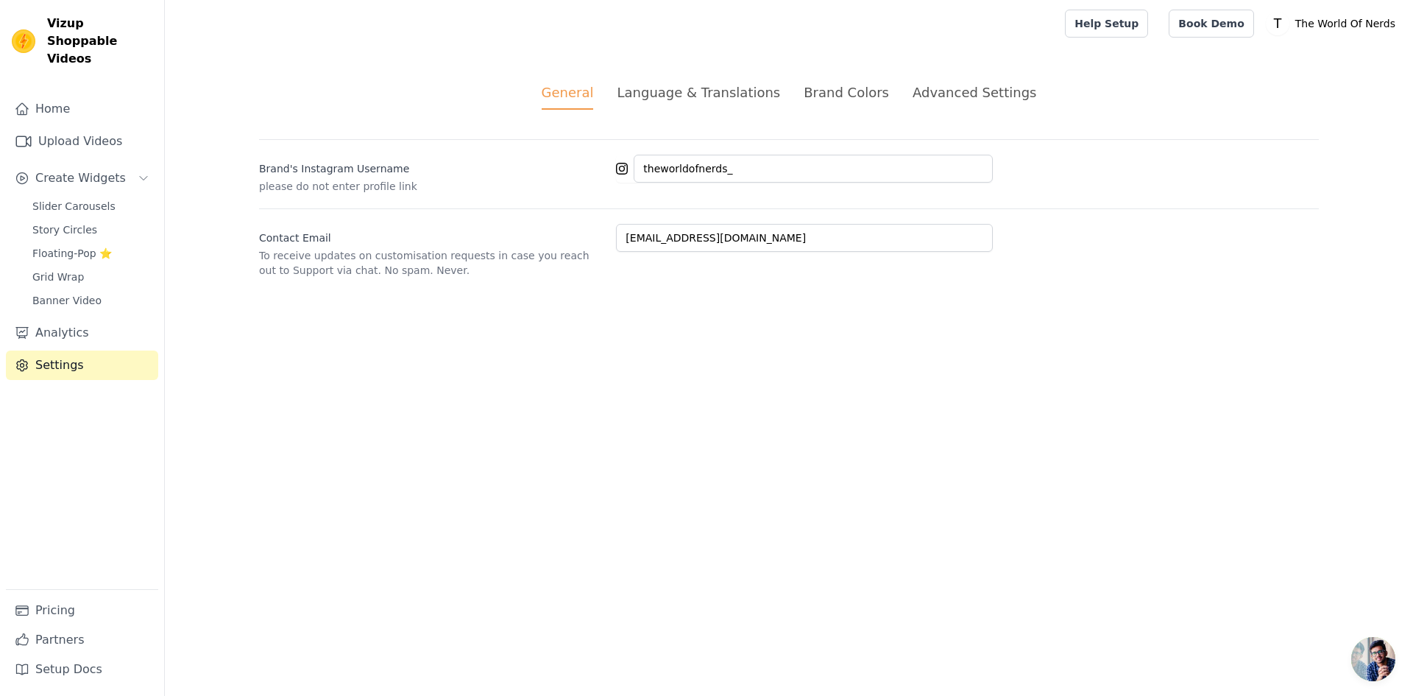
click at [922, 93] on div "Advanced Settings" at bounding box center [975, 92] width 124 height 20
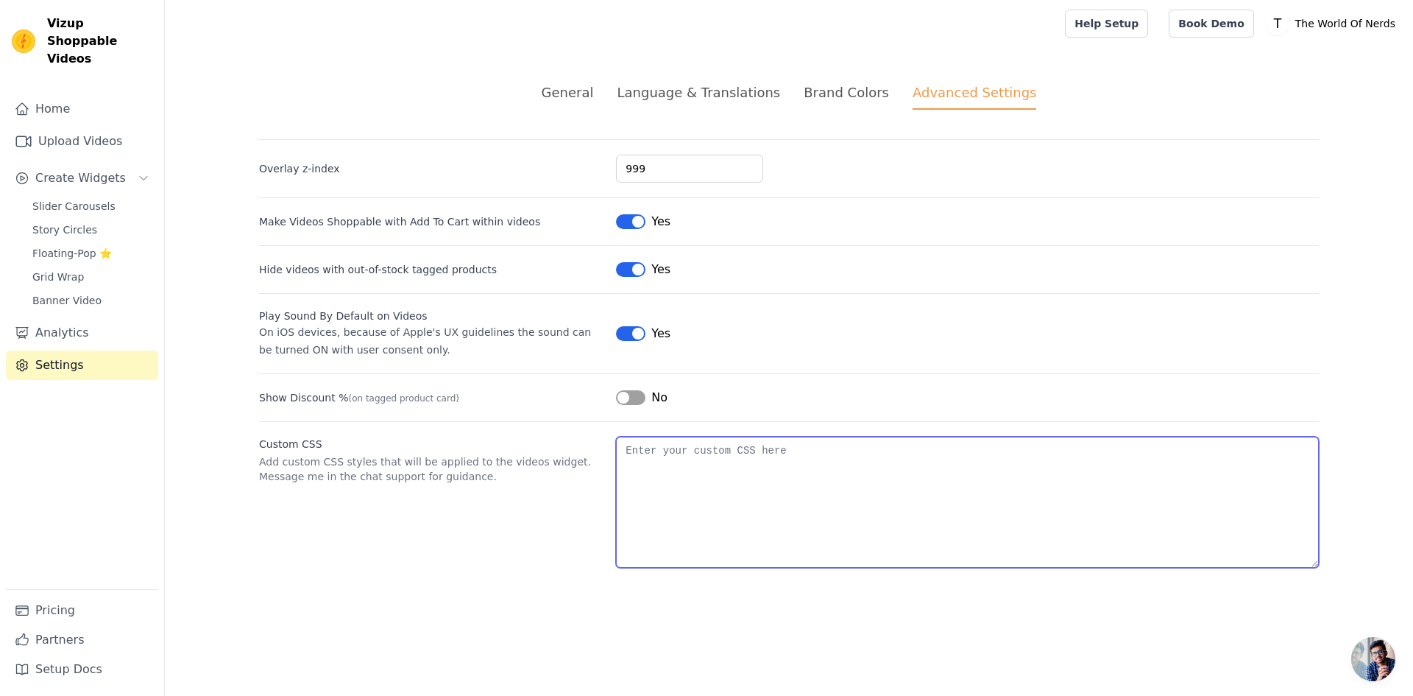
click at [705, 475] on textarea "Custom CSS" at bounding box center [967, 502] width 703 height 131
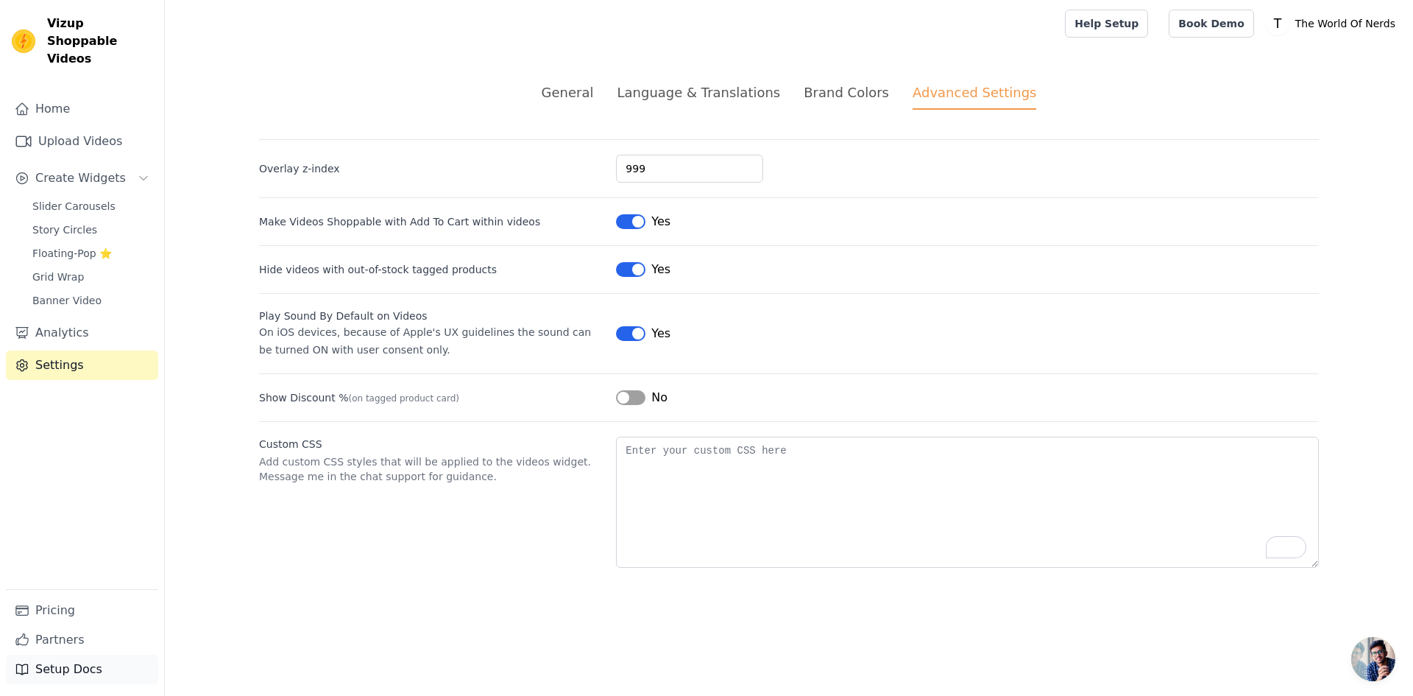
click at [86, 664] on link "Setup Docs" at bounding box center [82, 668] width 152 height 29
click at [68, 94] on link "Home" at bounding box center [82, 108] width 152 height 29
